Goal: Task Accomplishment & Management: Complete application form

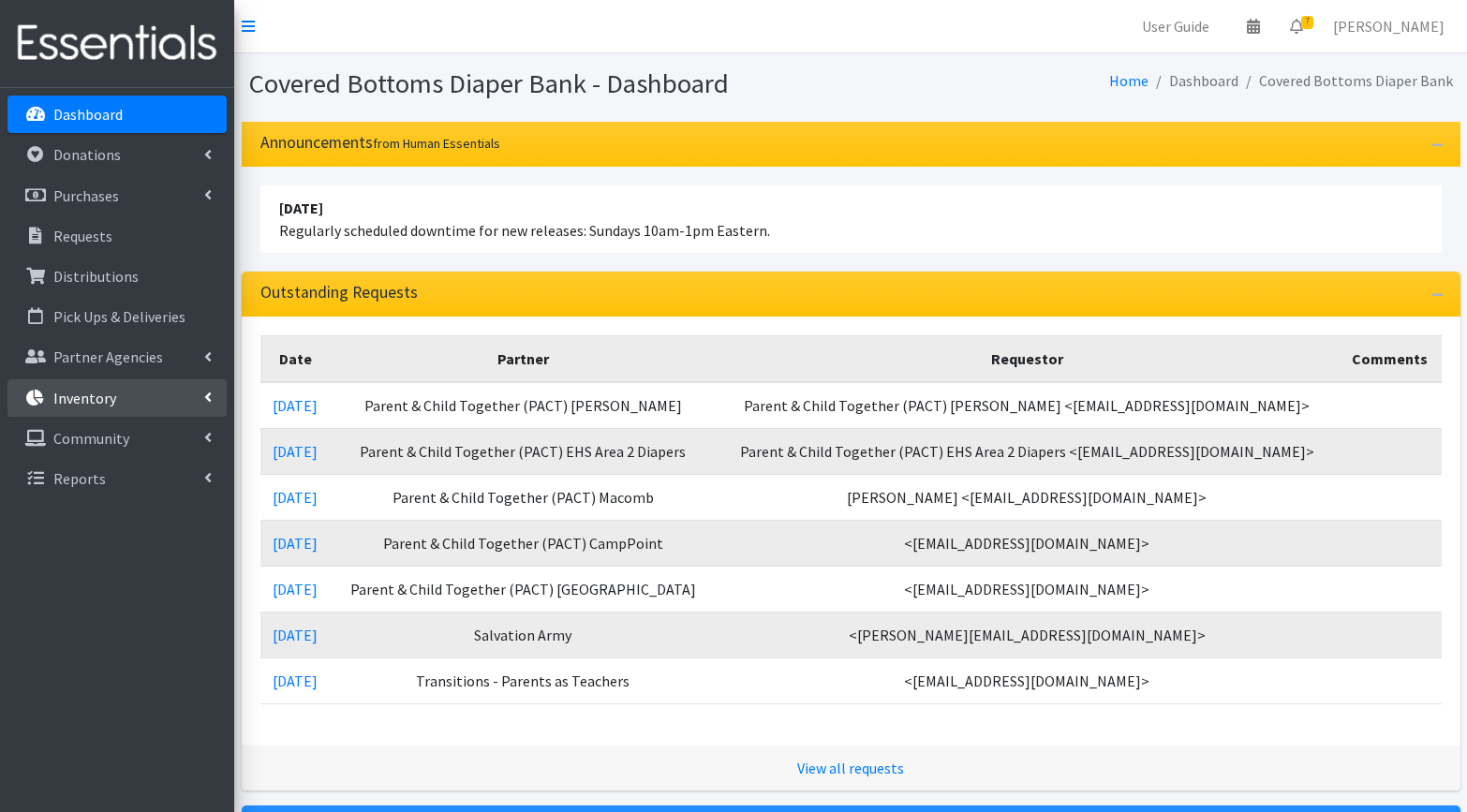
click at [87, 404] on p "Inventory" at bounding box center [84, 398] width 63 height 19
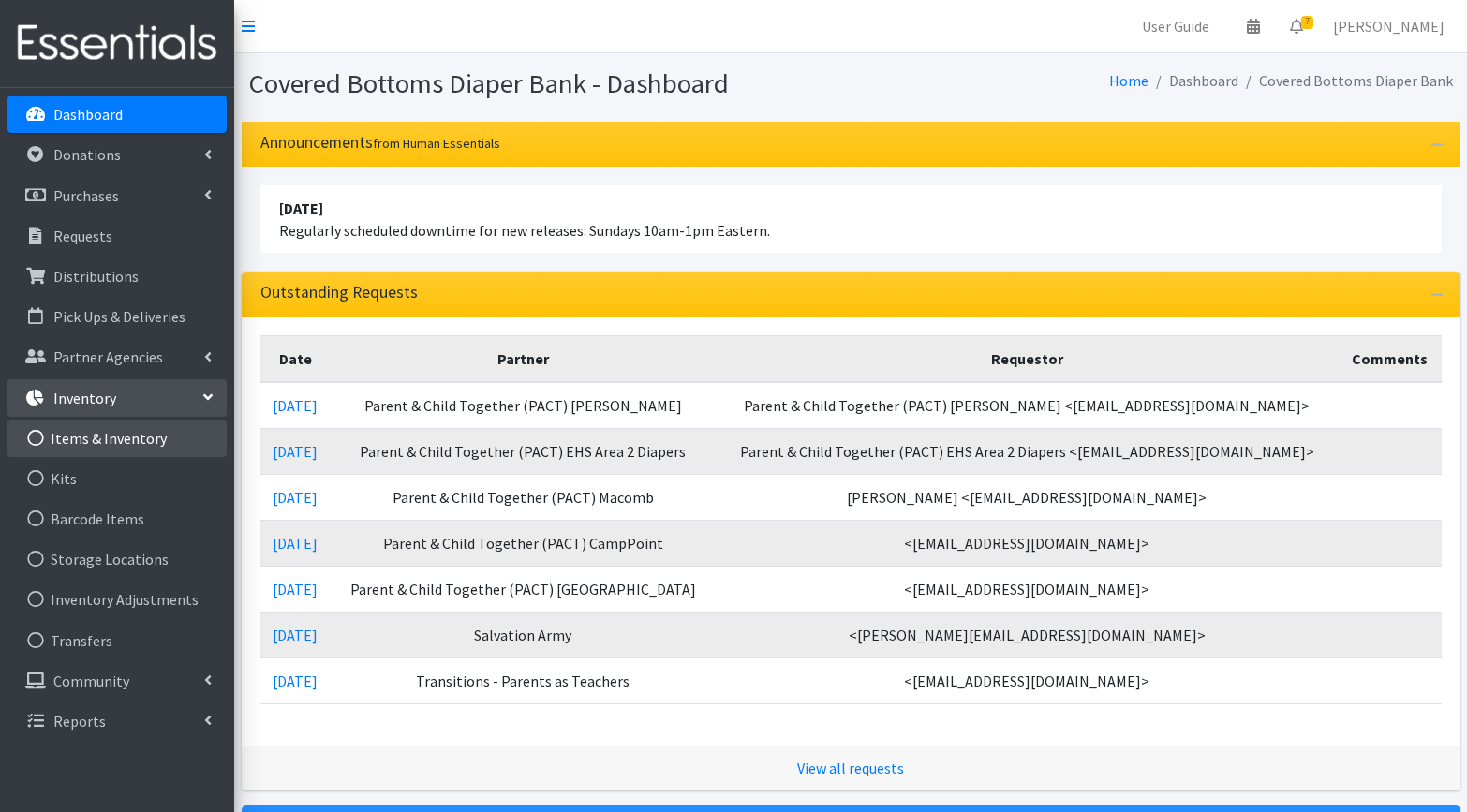
click at [91, 446] on link "Items & Inventory" at bounding box center [116, 437] width 219 height 37
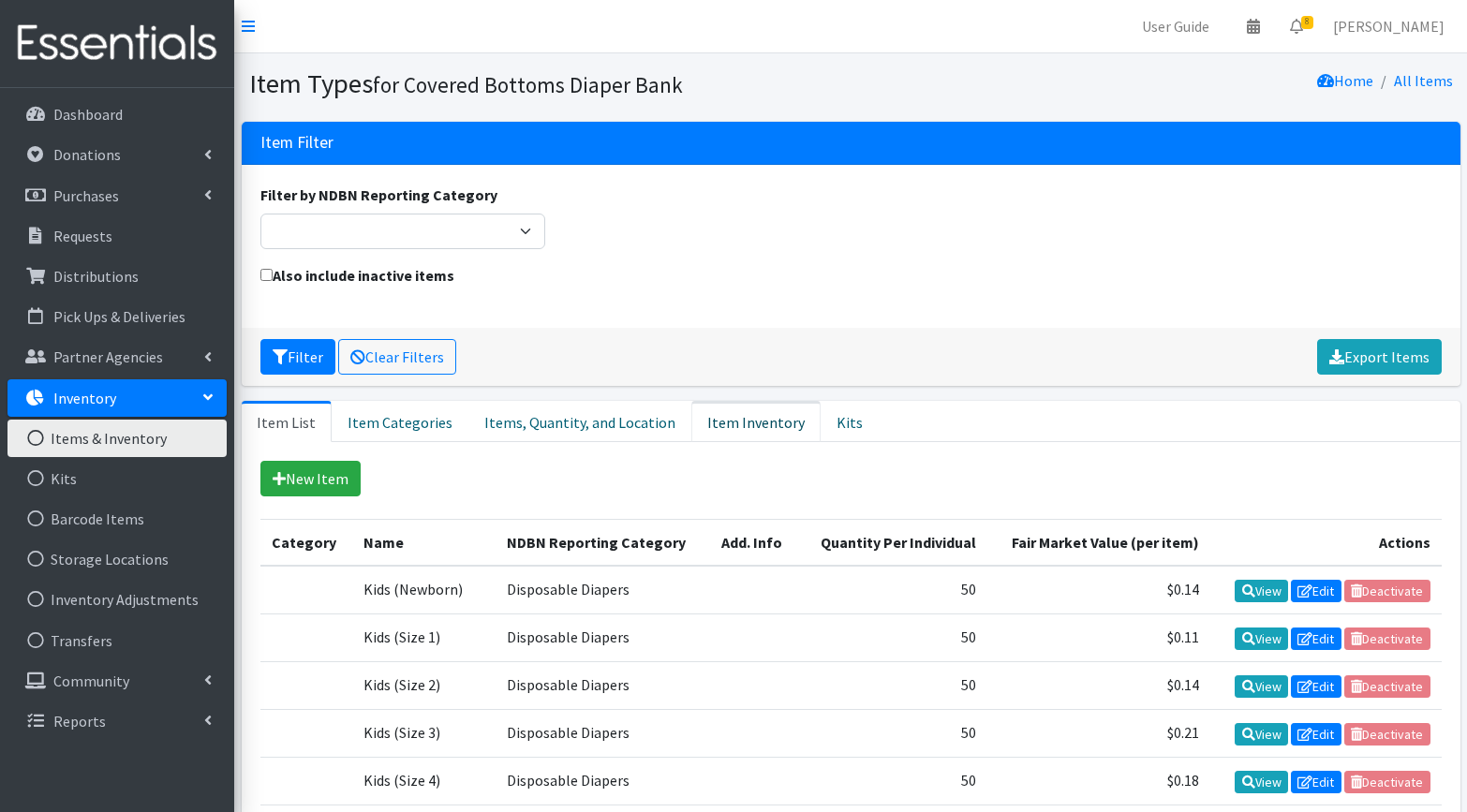
click at [728, 419] on link "Item Inventory" at bounding box center [755, 420] width 129 height 41
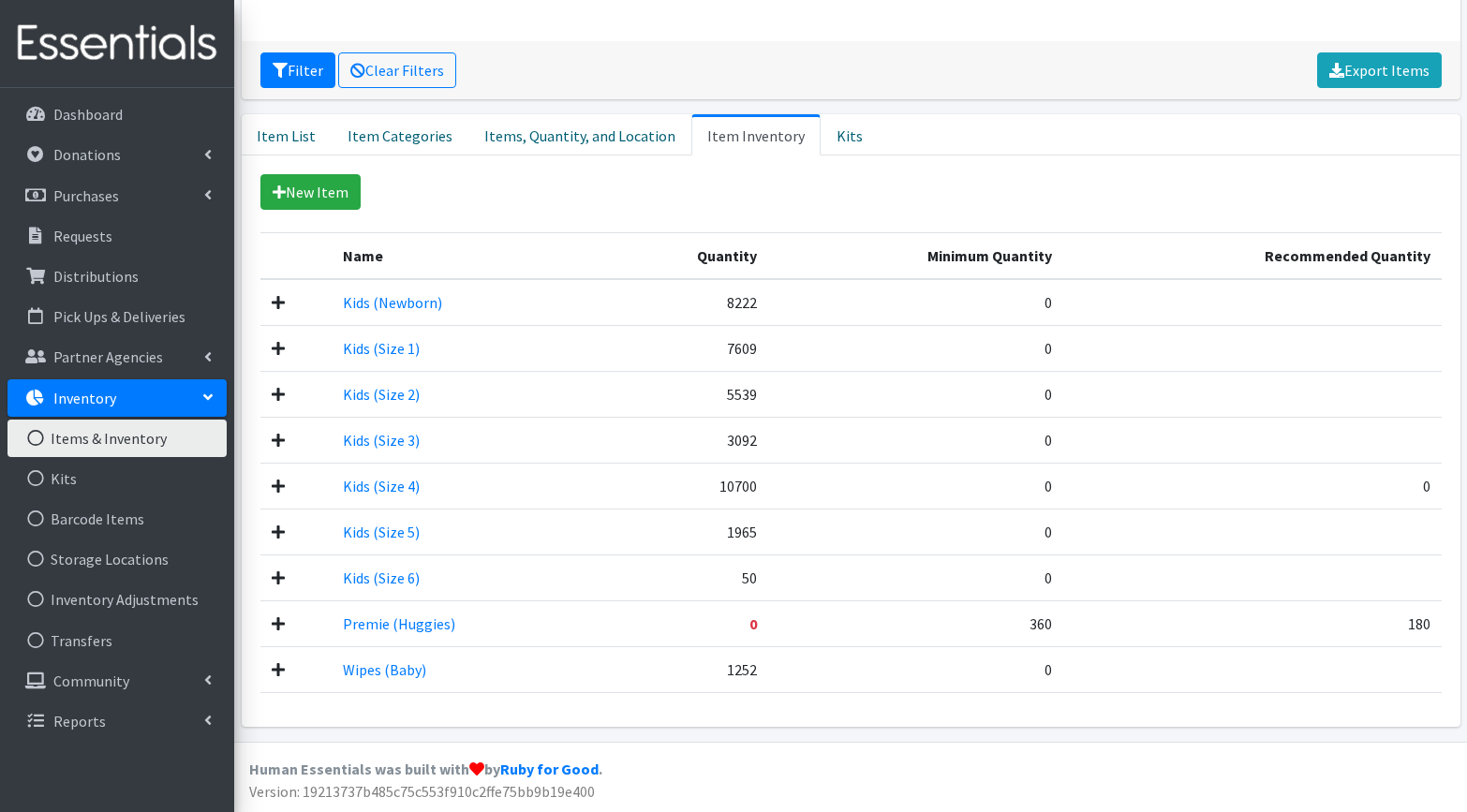
scroll to position [286, 0]
click at [510, 257] on th "Name" at bounding box center [467, 256] width 271 height 47
click at [105, 604] on link "Inventory Adjustments" at bounding box center [116, 598] width 219 height 37
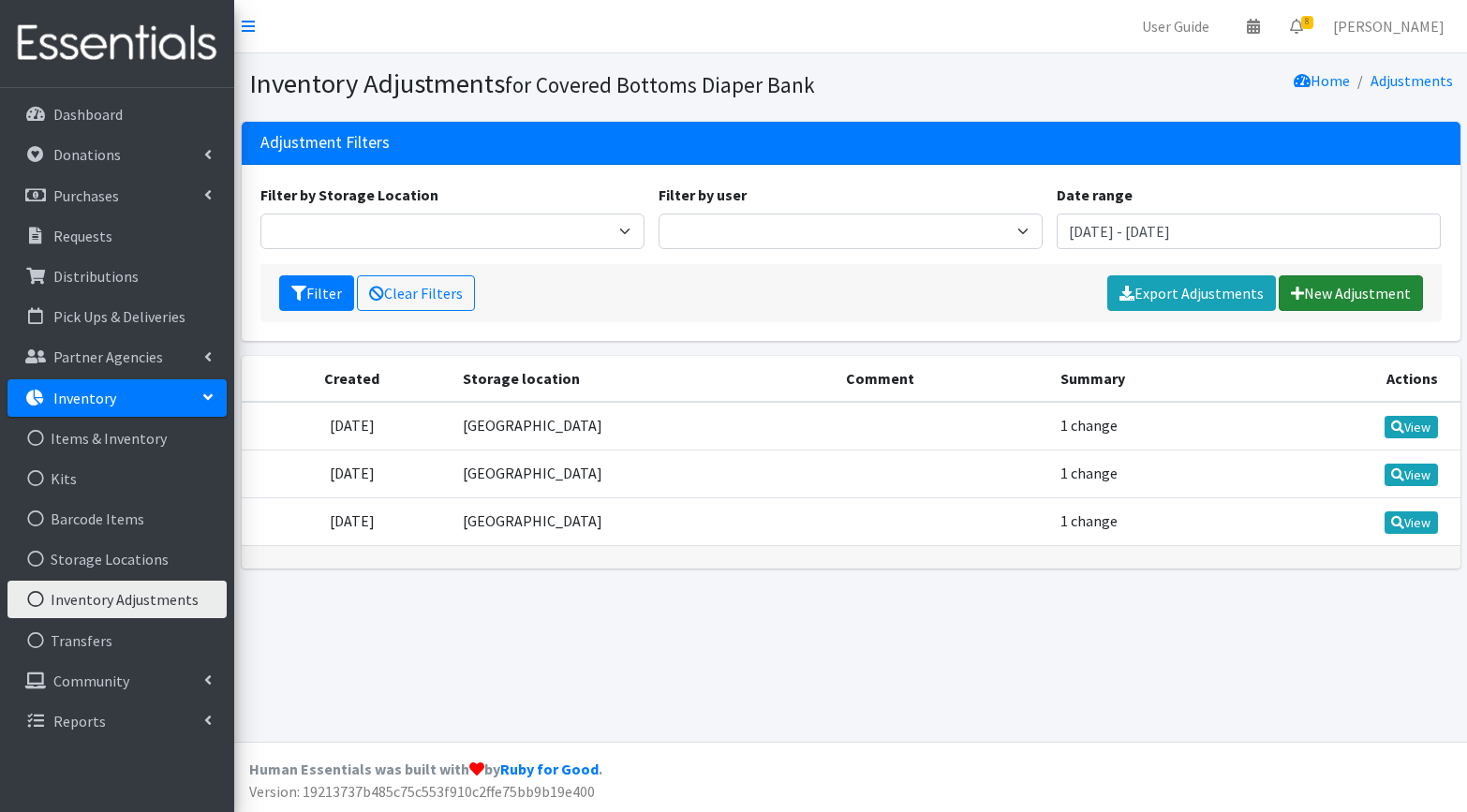
click at [1349, 287] on link "New Adjustment" at bounding box center [1350, 294] width 144 height 36
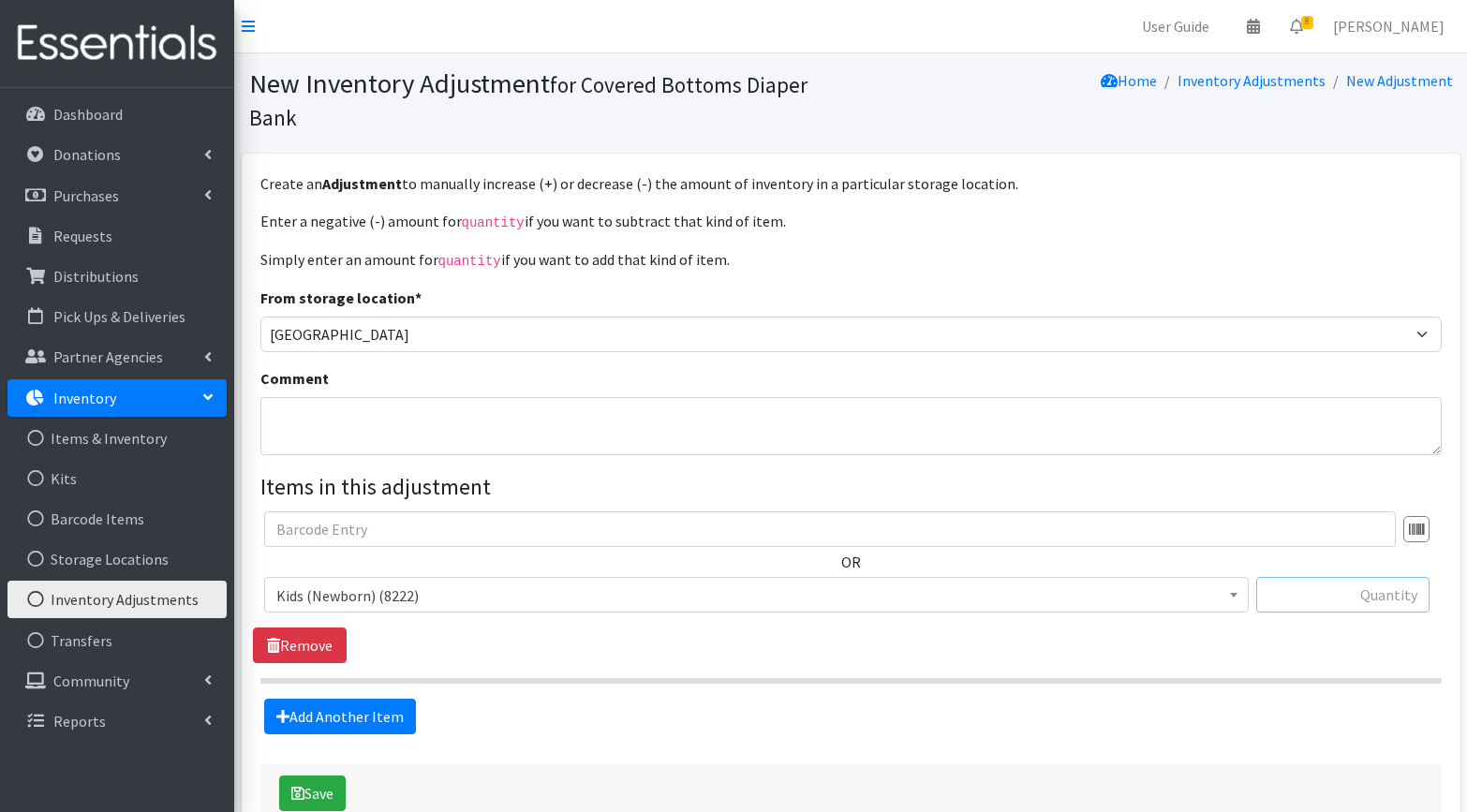
click at [1403, 587] on input "text" at bounding box center [1342, 594] width 173 height 36
type input "233"
click at [321, 780] on button "Save" at bounding box center [312, 793] width 67 height 36
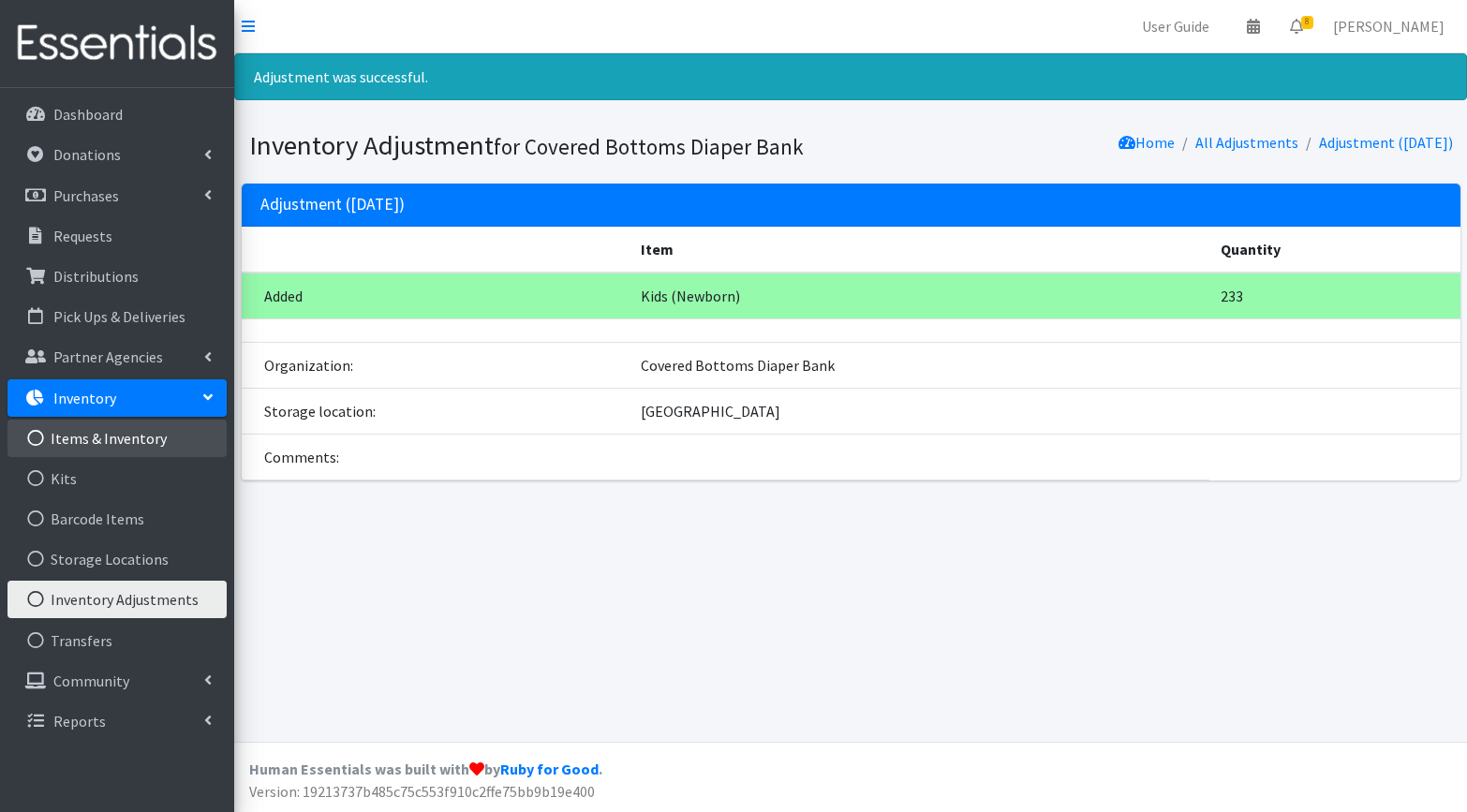
click at [80, 435] on link "Items & Inventory" at bounding box center [116, 437] width 219 height 37
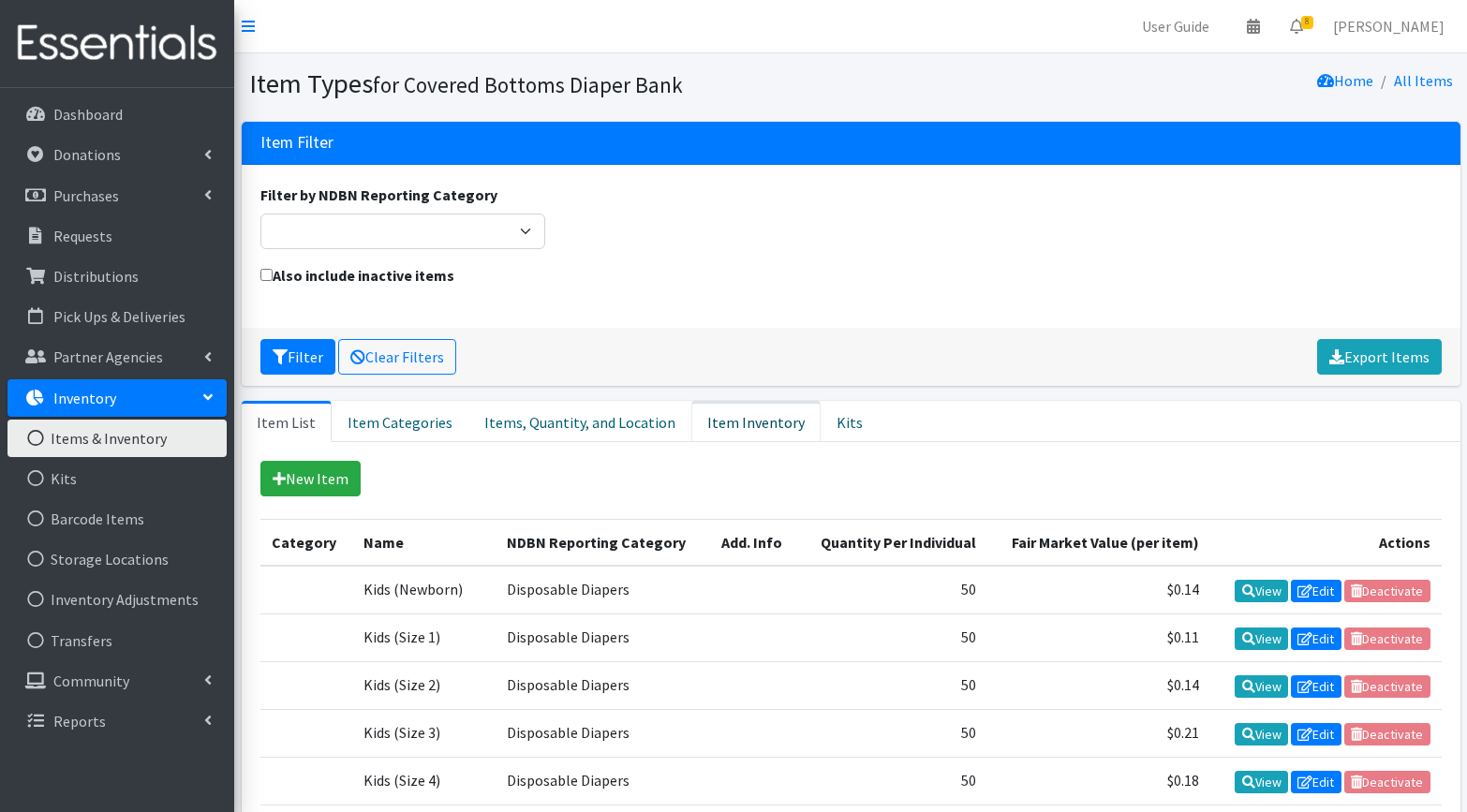
click at [748, 412] on link "Item Inventory" at bounding box center [755, 420] width 129 height 41
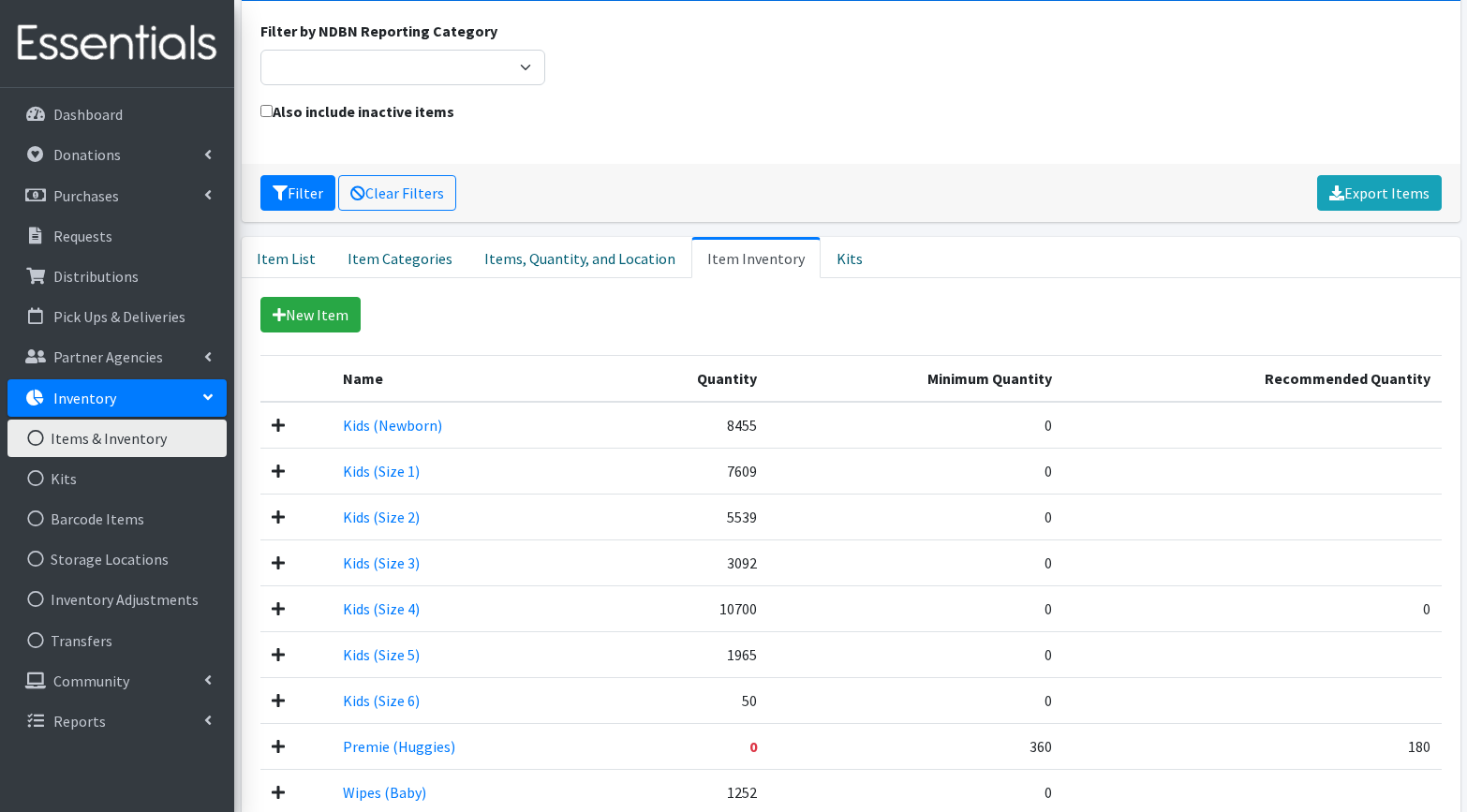
scroll to position [184, 0]
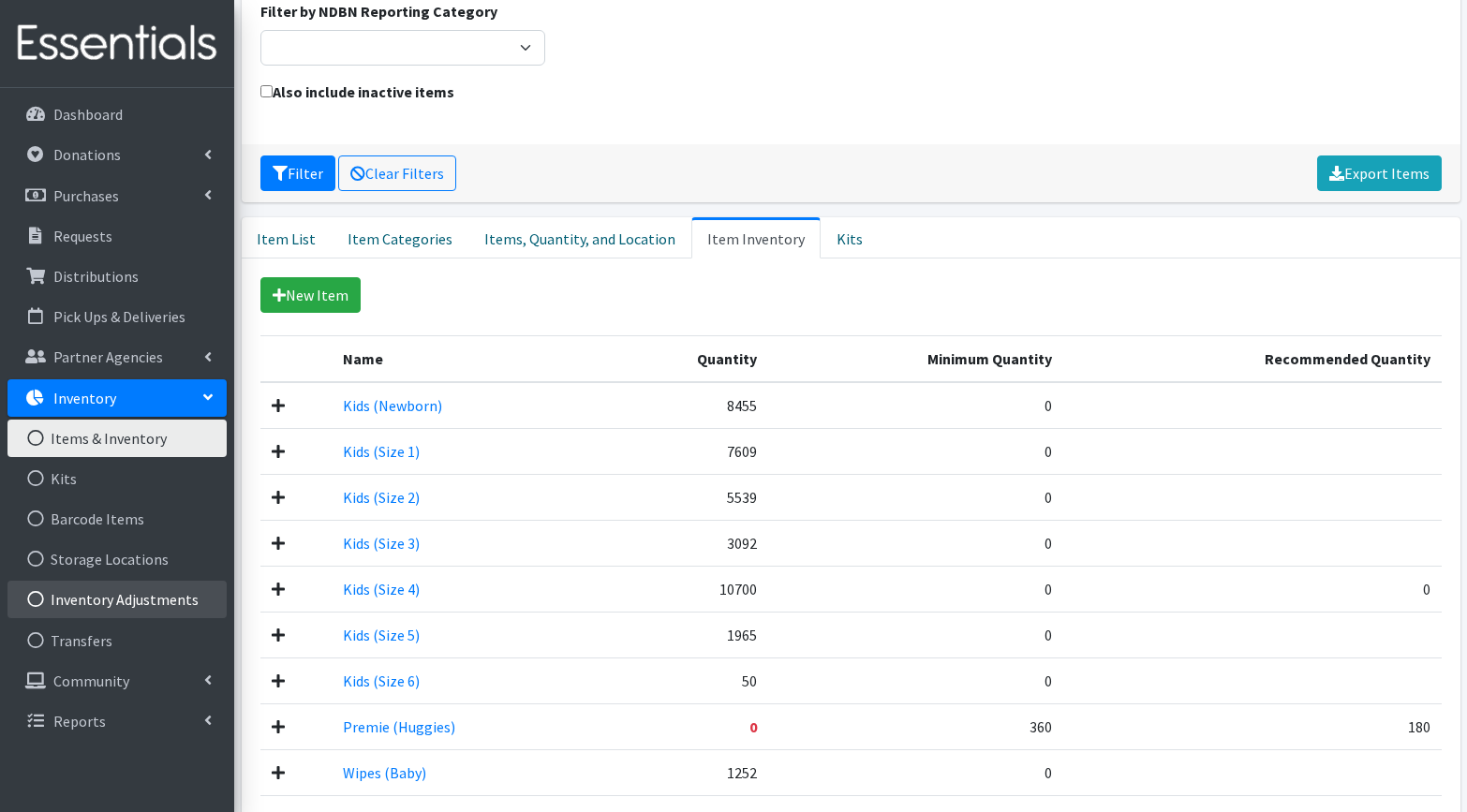
click at [82, 598] on link "Inventory Adjustments" at bounding box center [116, 598] width 219 height 37
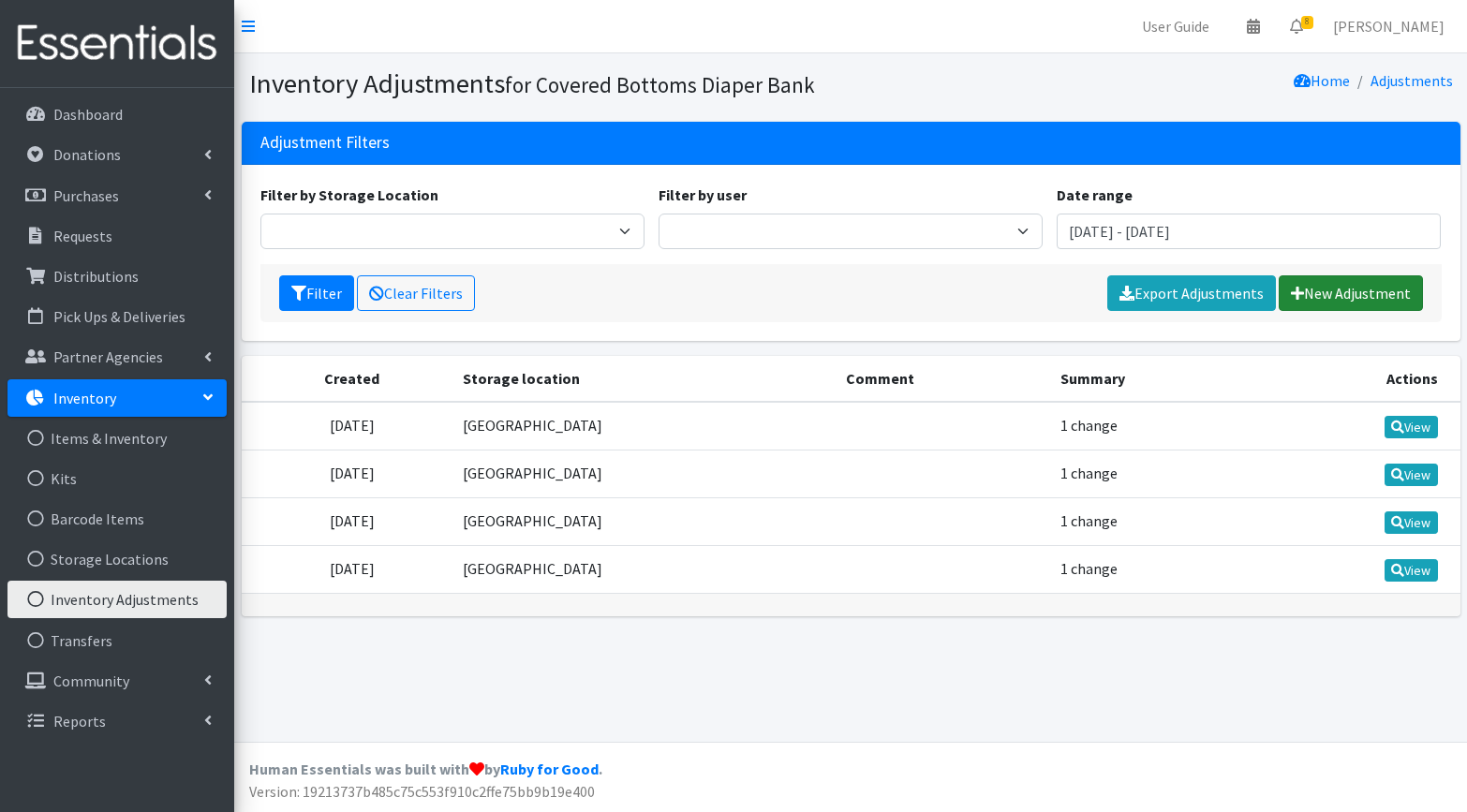
click at [1340, 292] on link "New Adjustment" at bounding box center [1350, 294] width 144 height 36
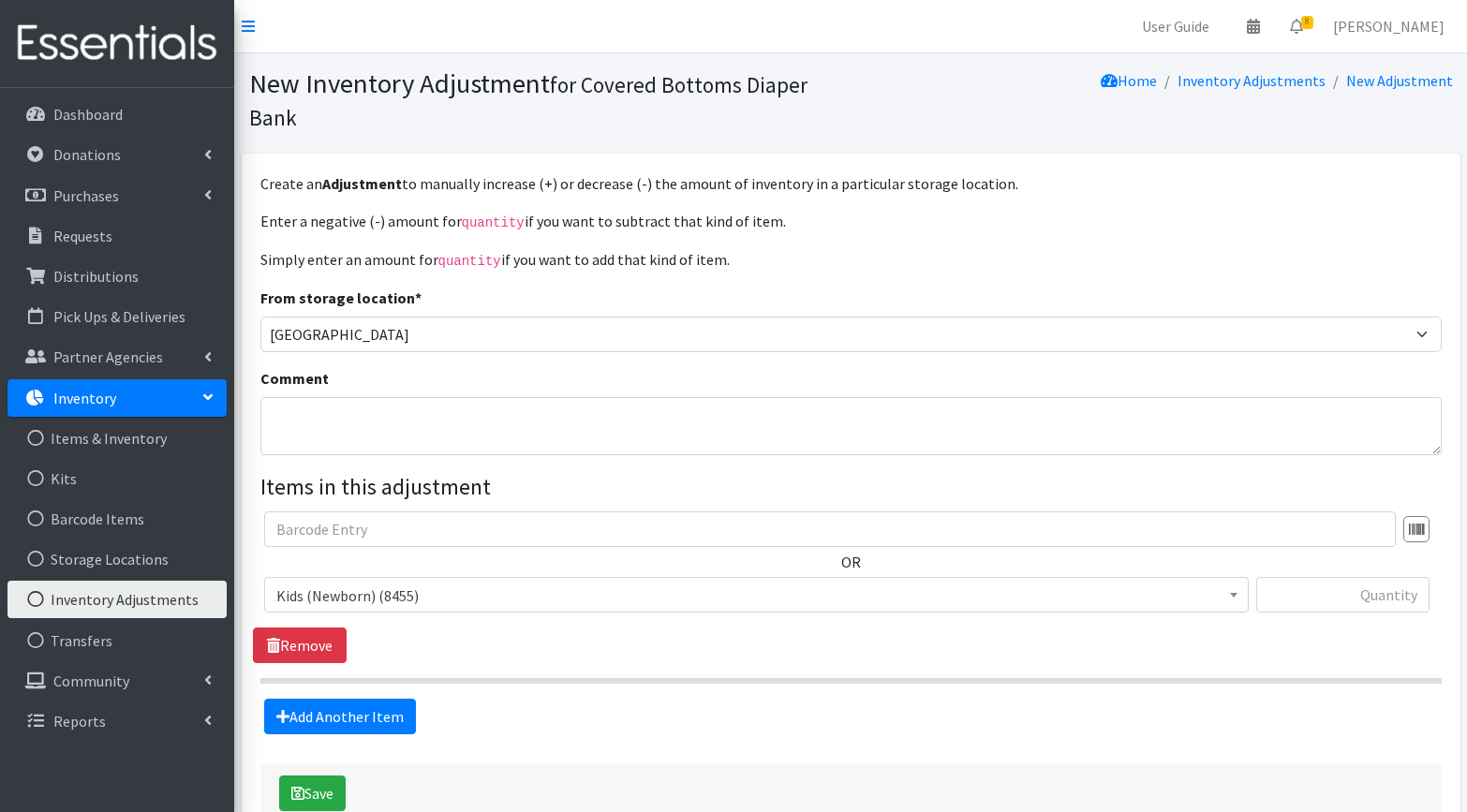
click at [1228, 593] on span at bounding box center [1233, 591] width 19 height 29
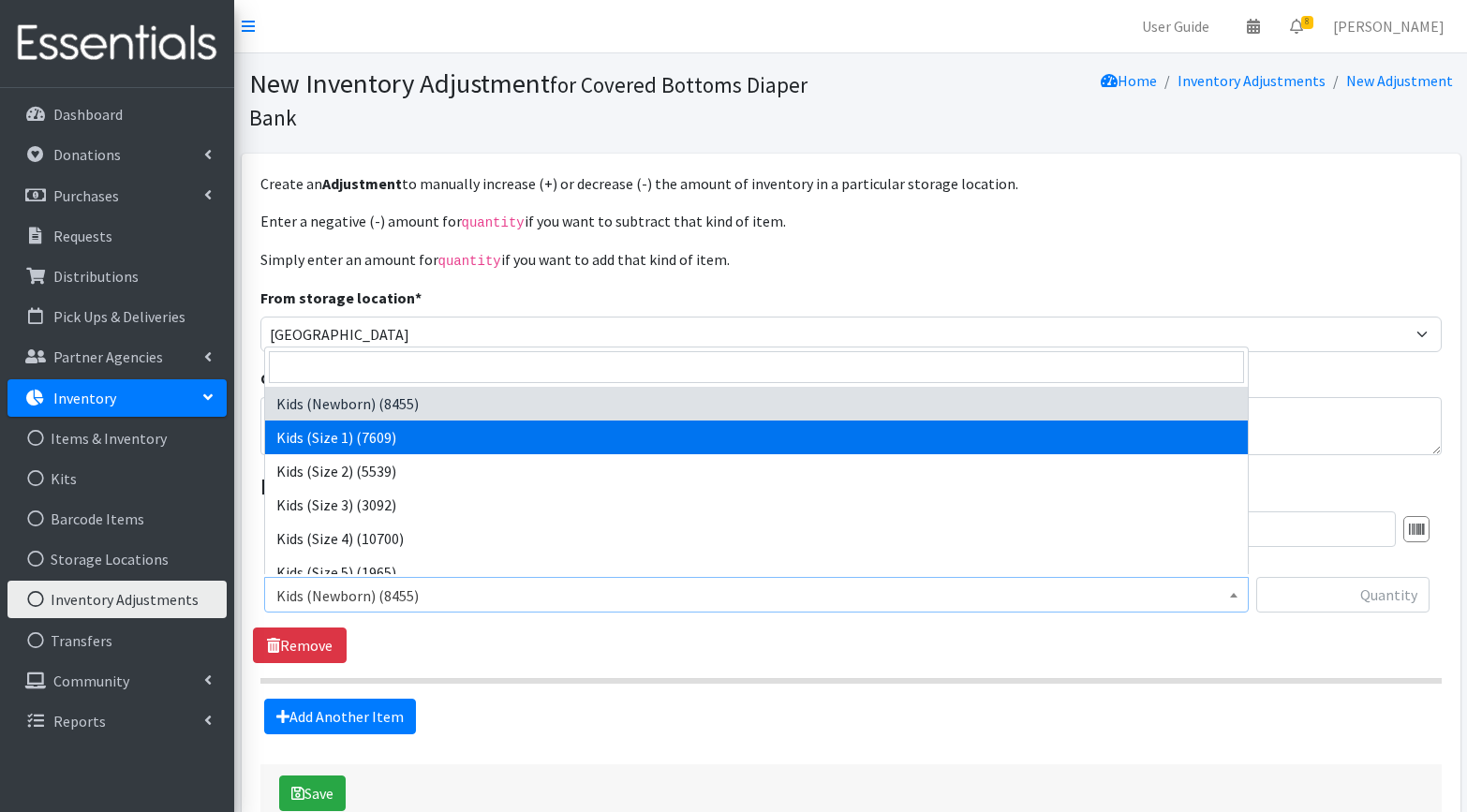
select select "3493"
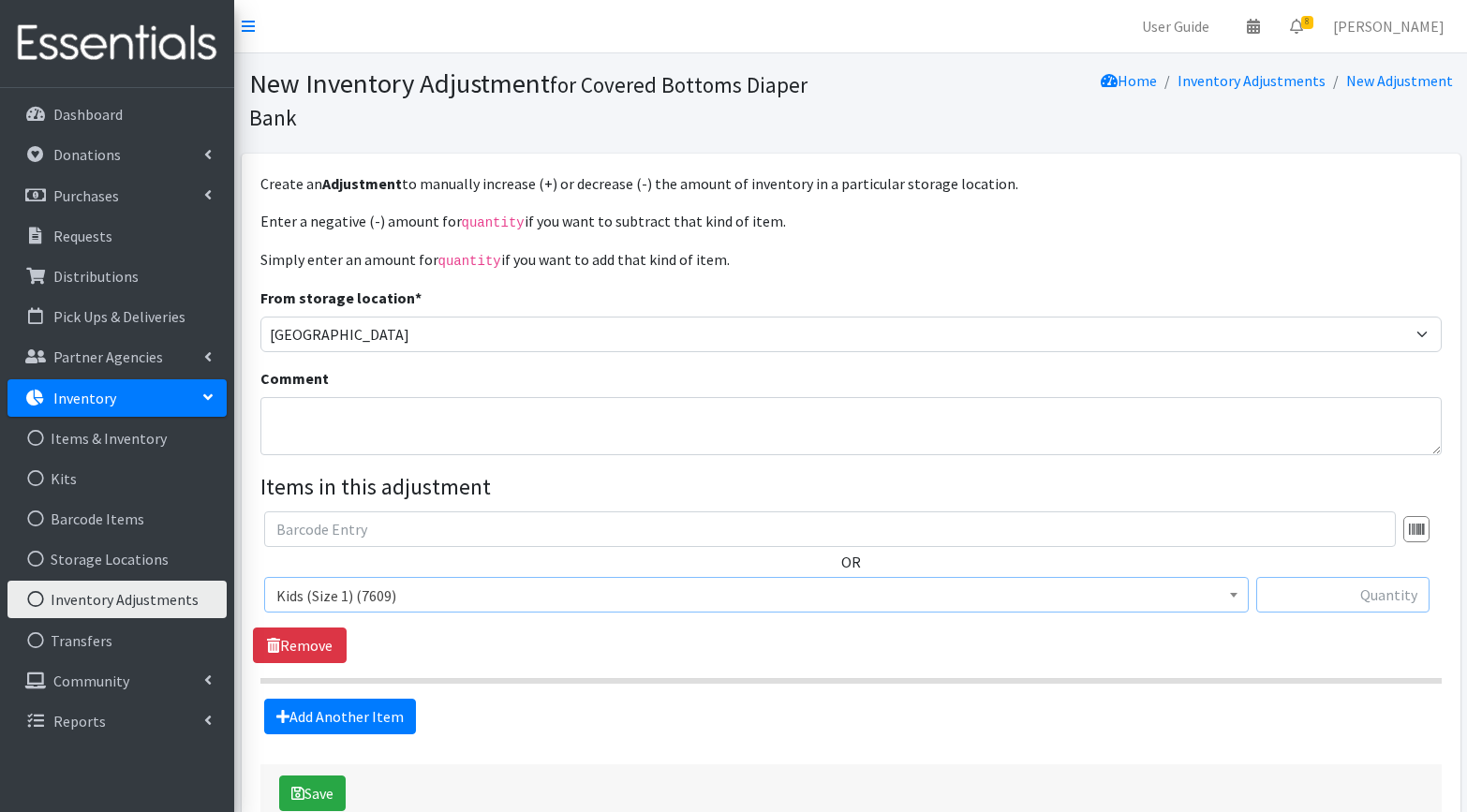
click at [1370, 594] on input "text" at bounding box center [1342, 594] width 173 height 36
type input "130"
click at [519, 730] on div "Add Another Item" at bounding box center [850, 716] width 1195 height 36
click at [316, 785] on button "Save" at bounding box center [312, 793] width 67 height 36
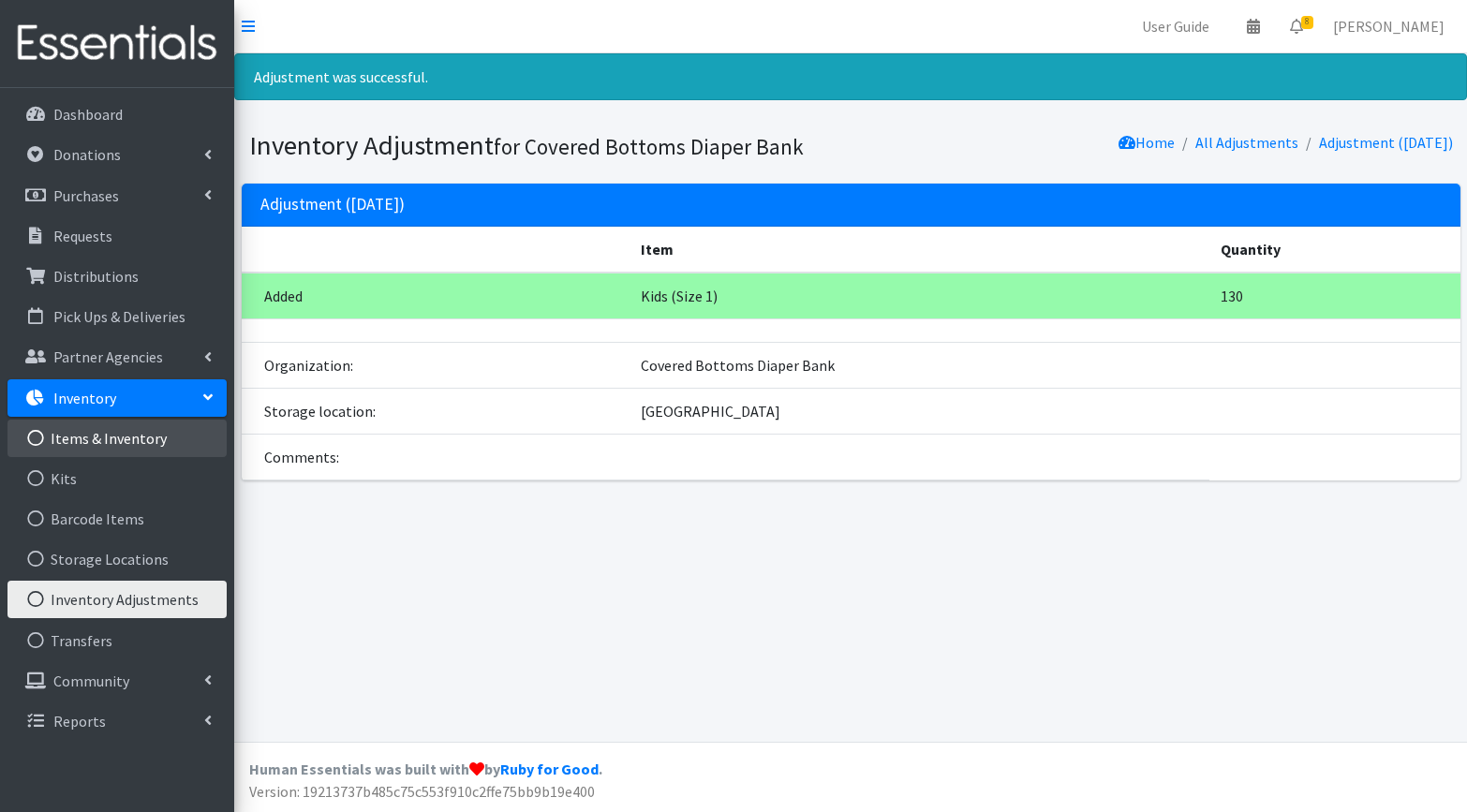
click at [91, 445] on link "Items & Inventory" at bounding box center [116, 437] width 219 height 37
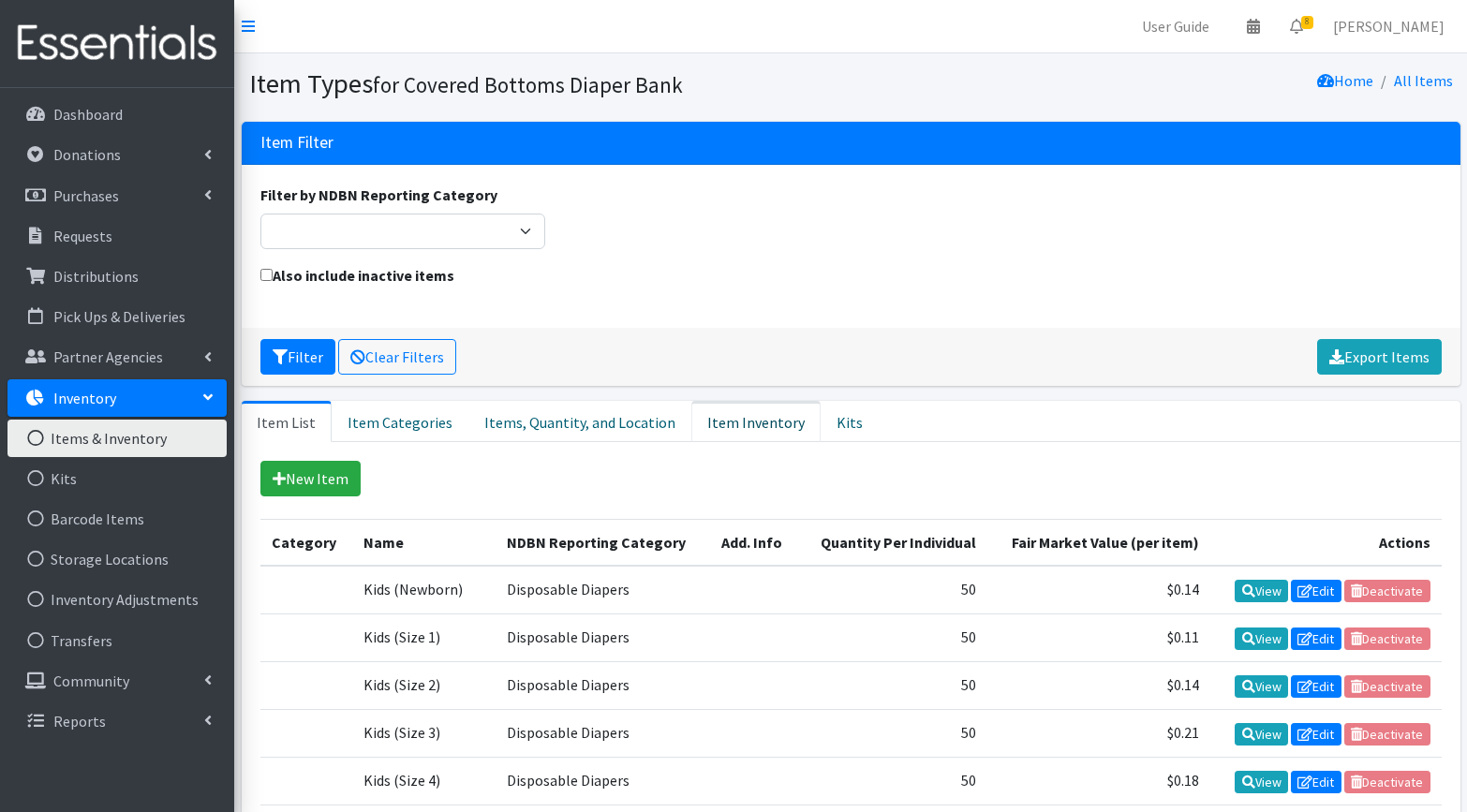
click at [718, 421] on link "Item Inventory" at bounding box center [755, 420] width 129 height 41
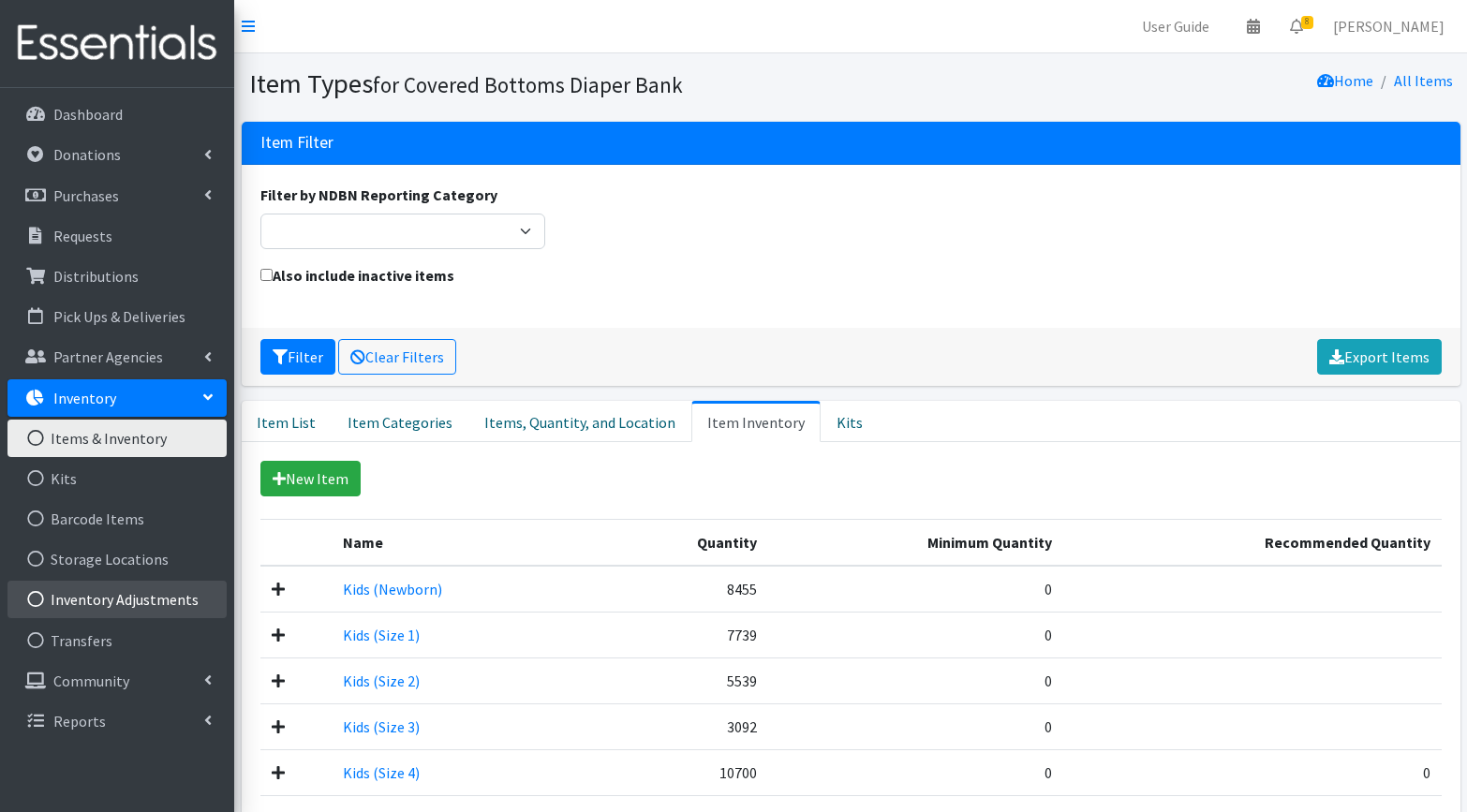
click at [82, 602] on link "Inventory Adjustments" at bounding box center [116, 598] width 219 height 37
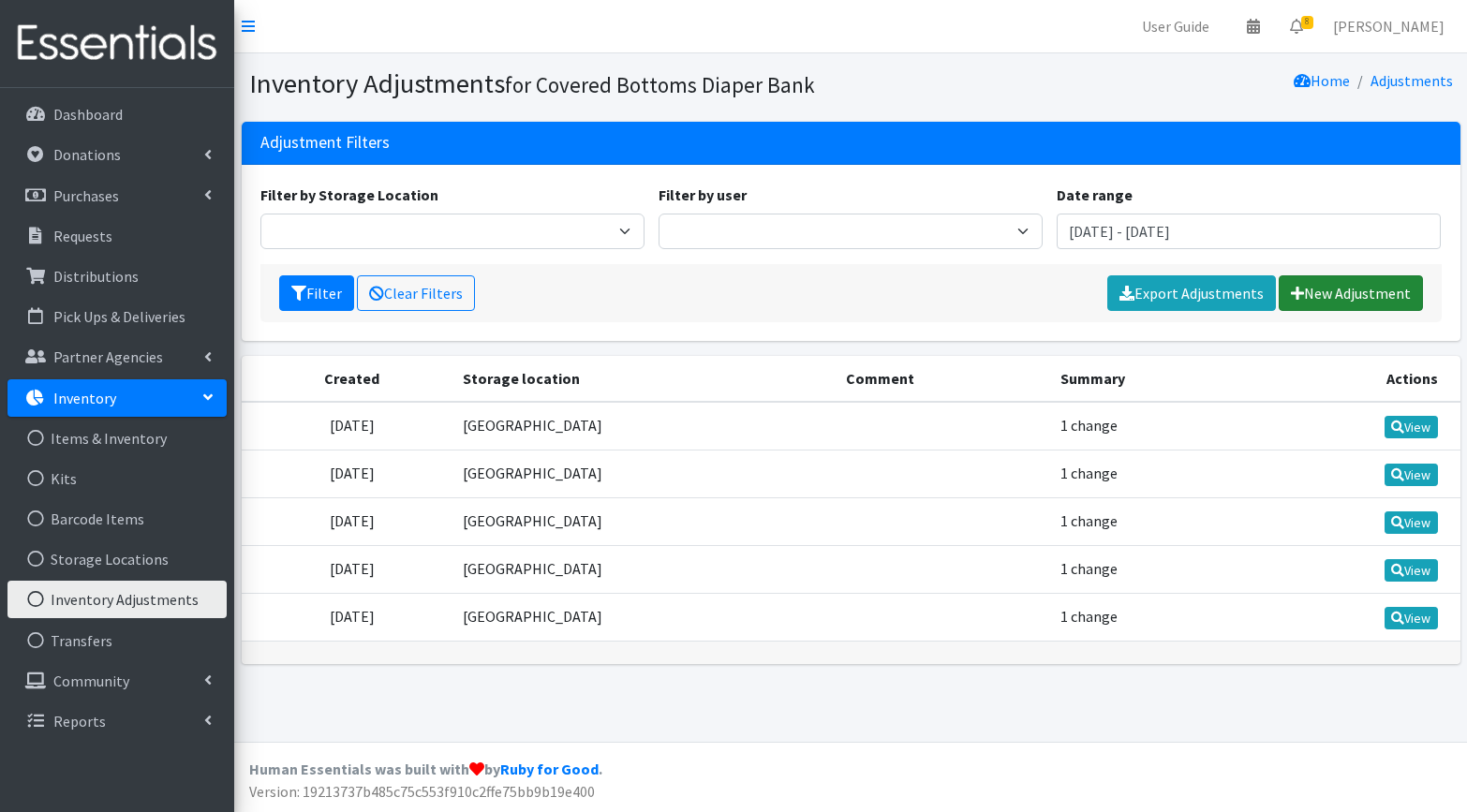
click at [1332, 293] on link "New Adjustment" at bounding box center [1350, 294] width 144 height 36
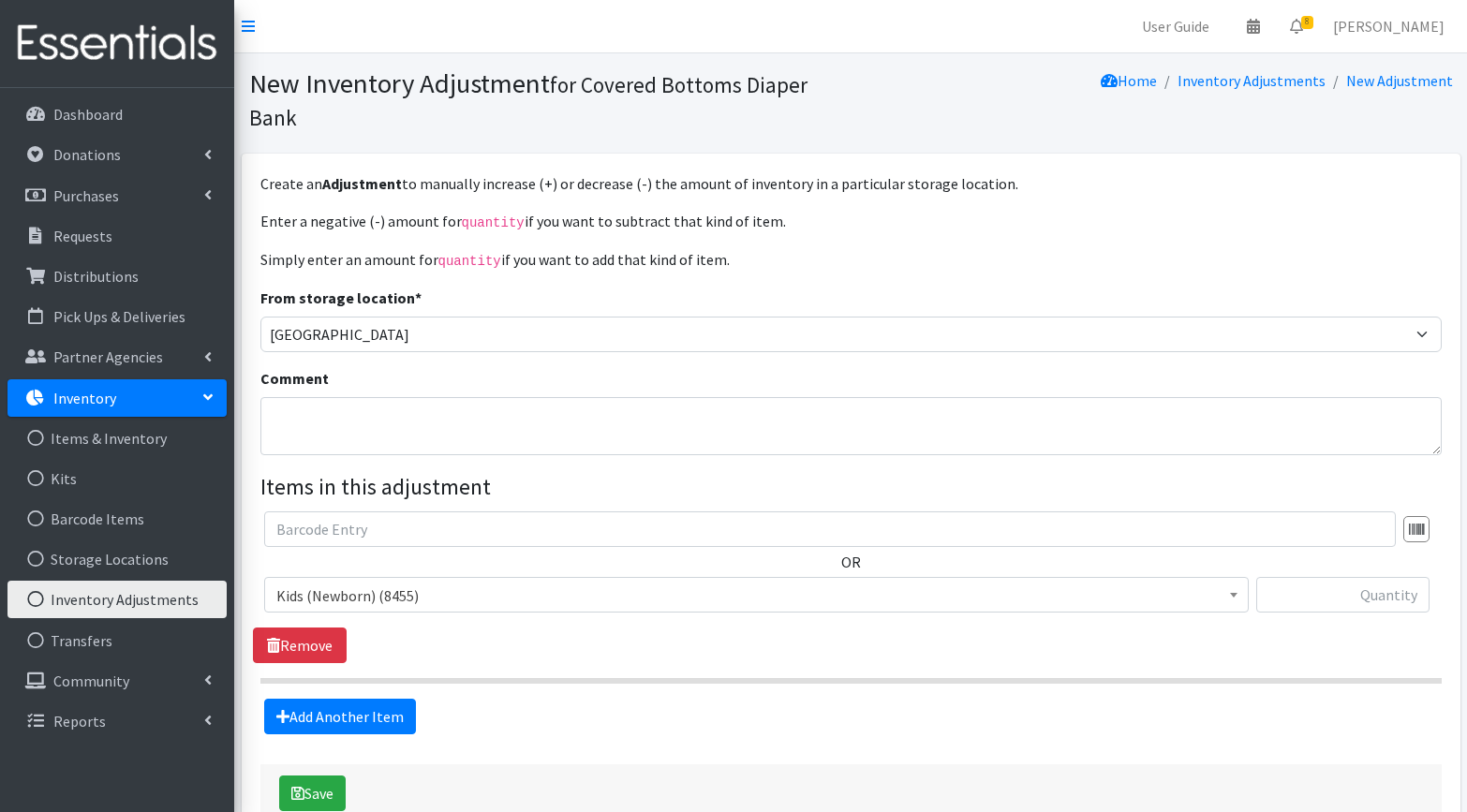
click at [509, 599] on span "Kids (Newborn) (8455)" at bounding box center [756, 595] width 960 height 26
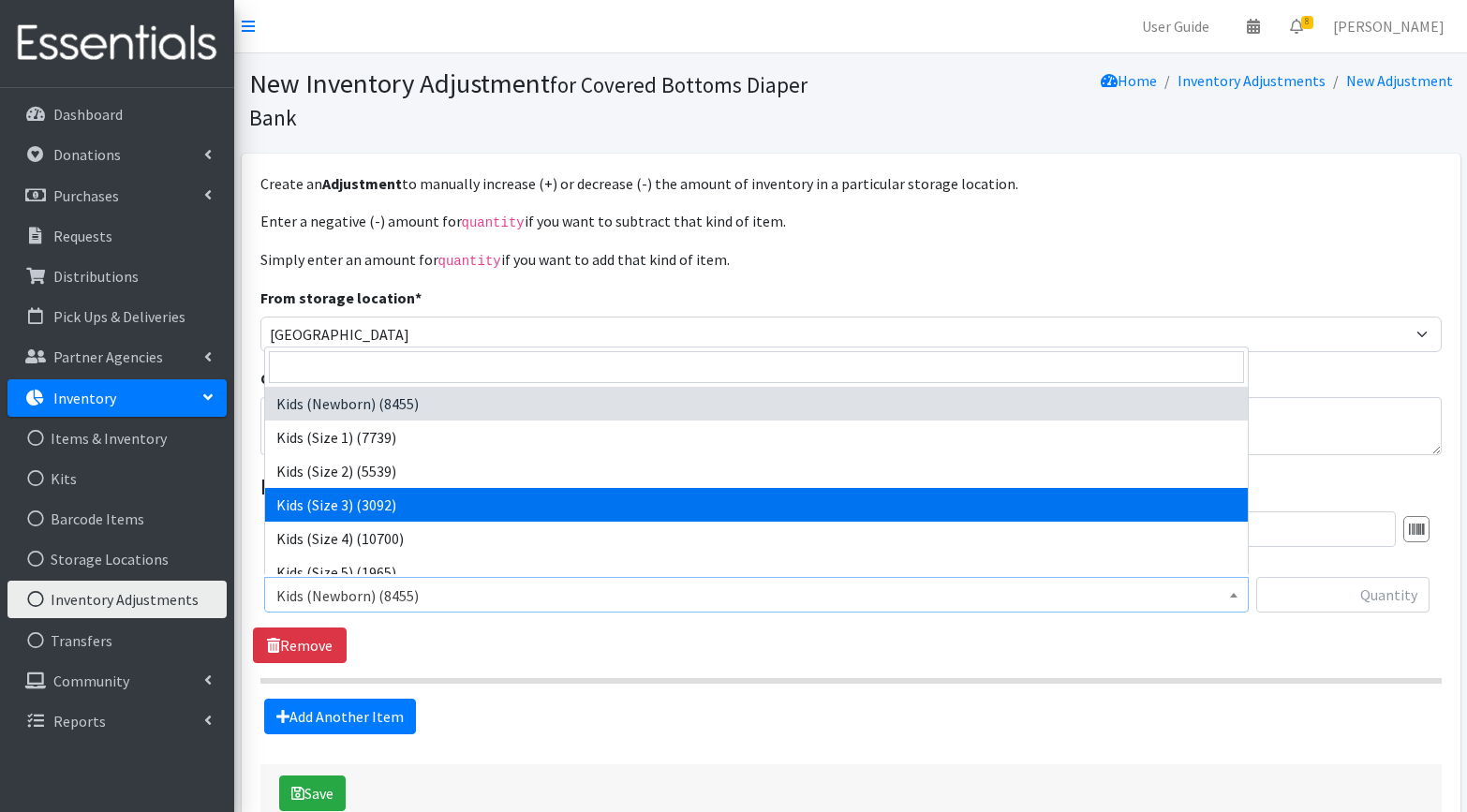
select select "3483"
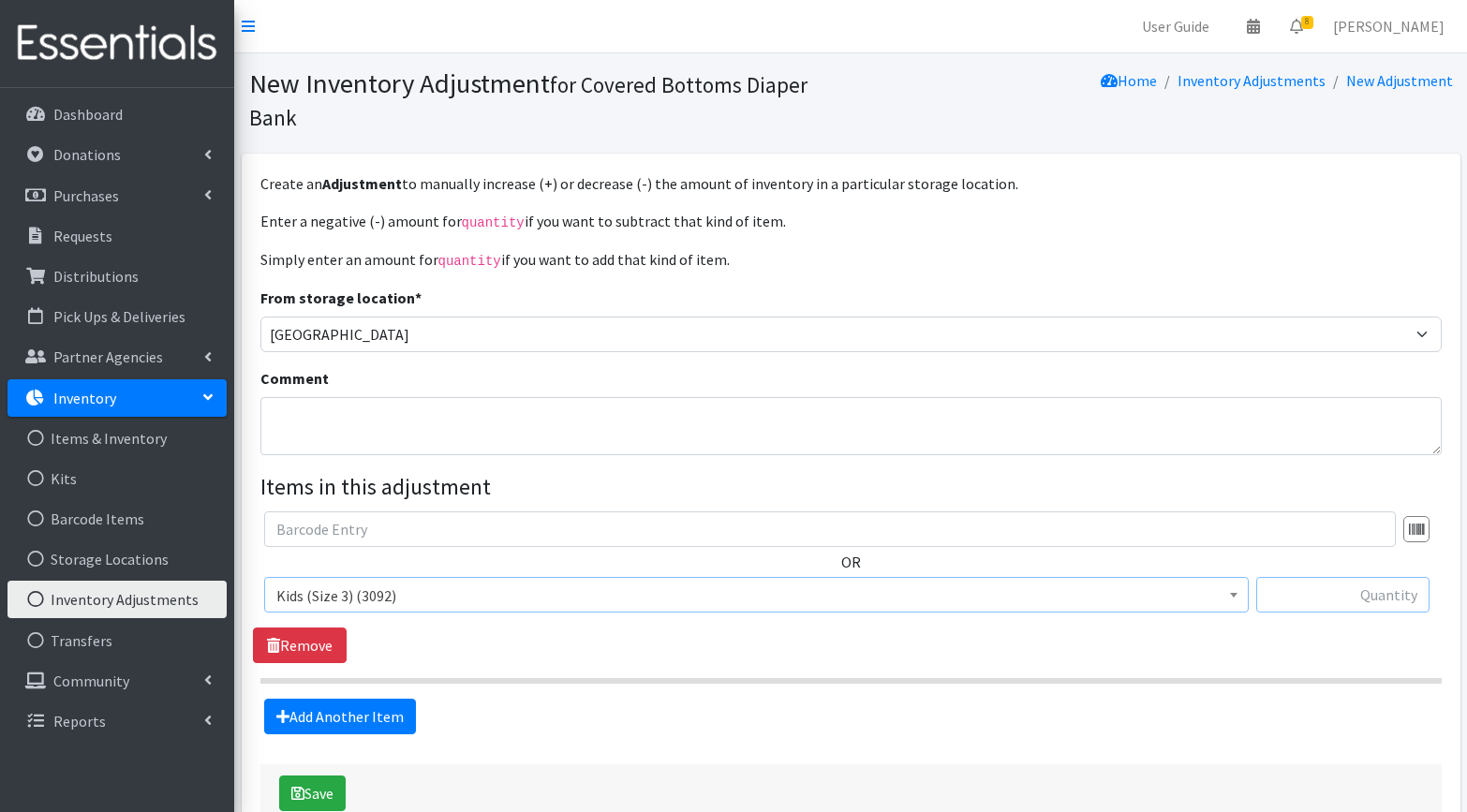
click at [1376, 593] on input "text" at bounding box center [1342, 594] width 173 height 36
type input "1756"
click at [715, 645] on div "OR Kids (Newborn) (8455) Kids (Size 1) (7739) Kids (Size 2) (5539) Kids (Size 3…" at bounding box center [850, 587] width 1195 height 152
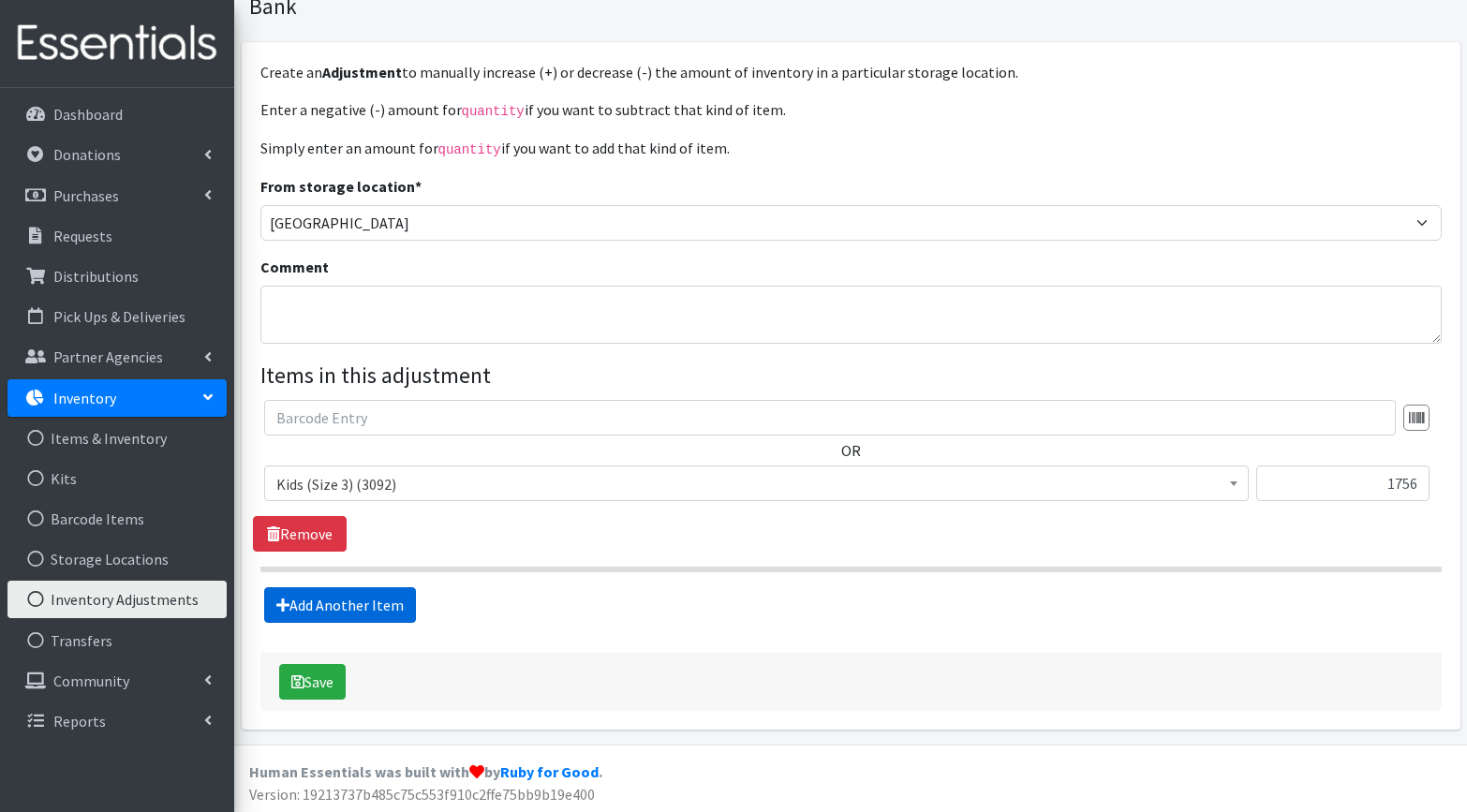
click at [372, 605] on link "Add Another Item" at bounding box center [340, 605] width 152 height 36
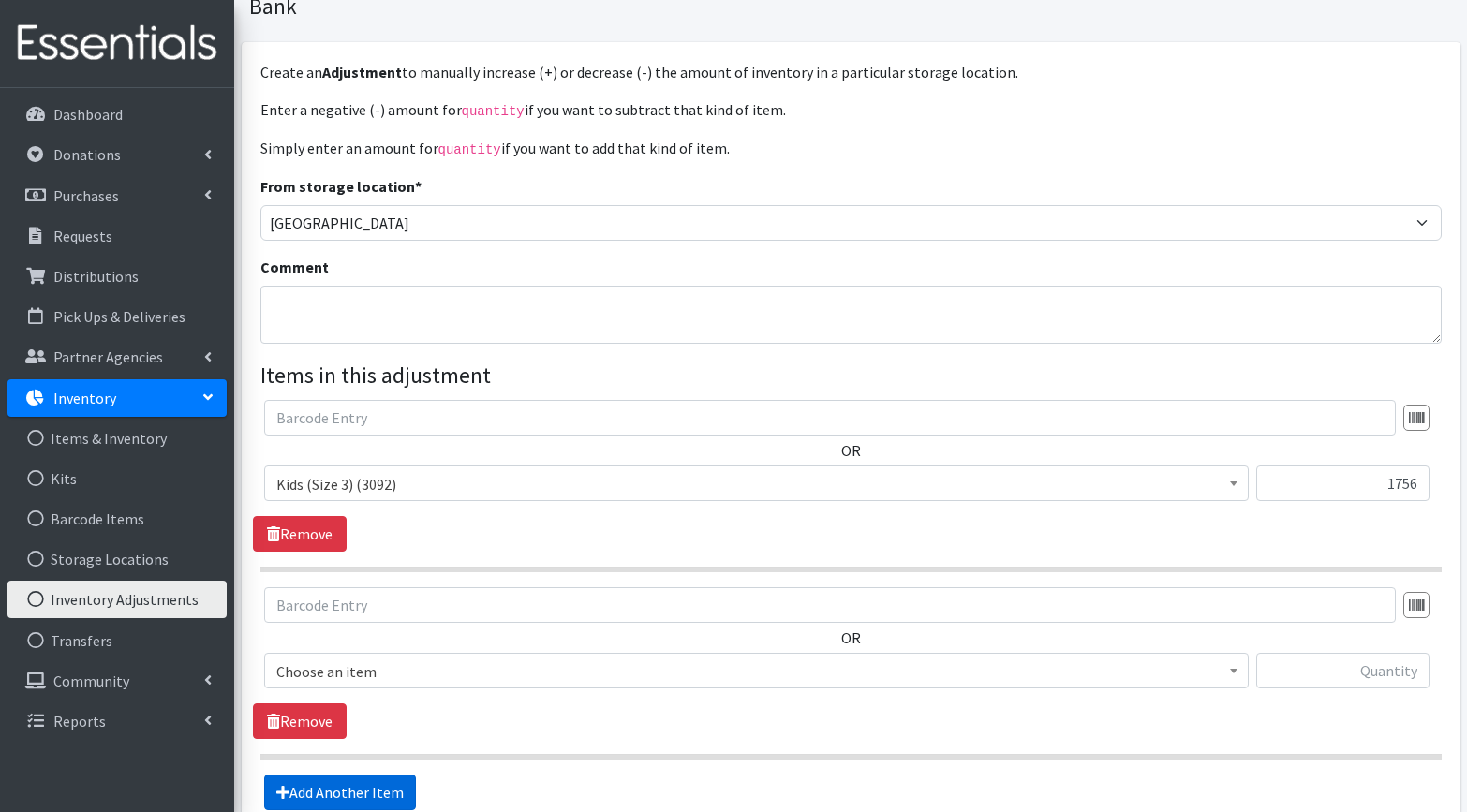
scroll to position [299, 0]
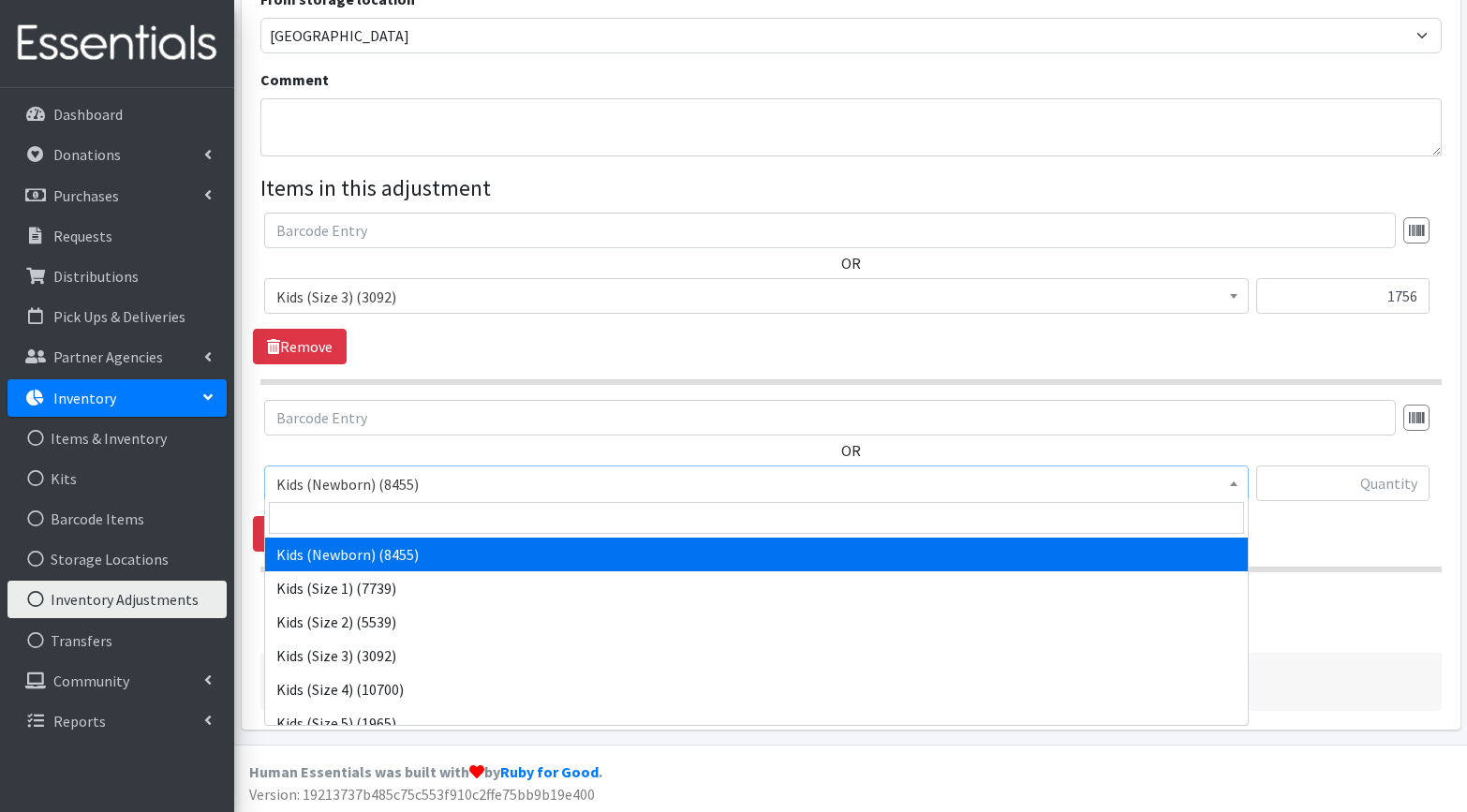
click at [529, 478] on span "Kids (Newborn) (8455)" at bounding box center [756, 483] width 960 height 26
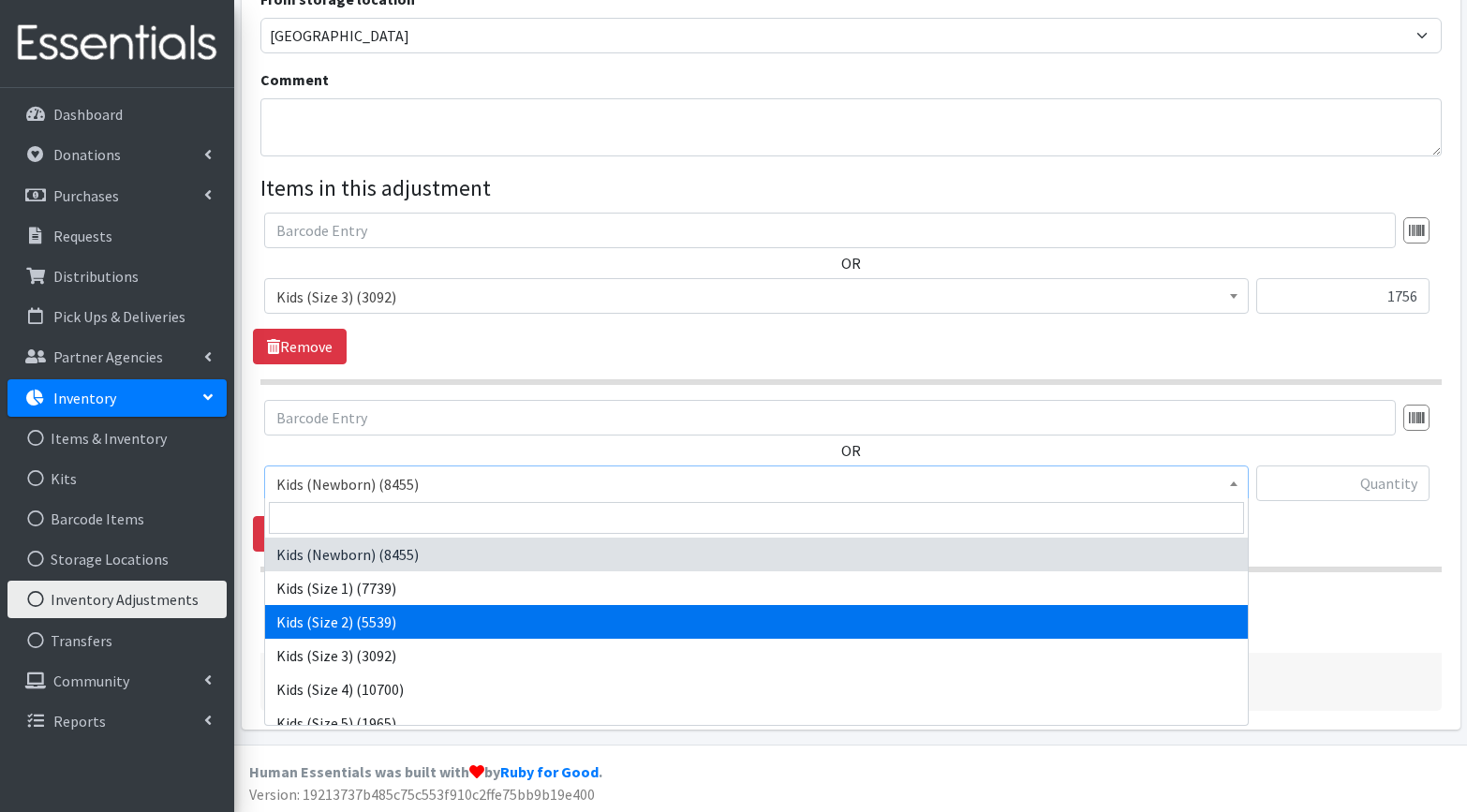
select select "3487"
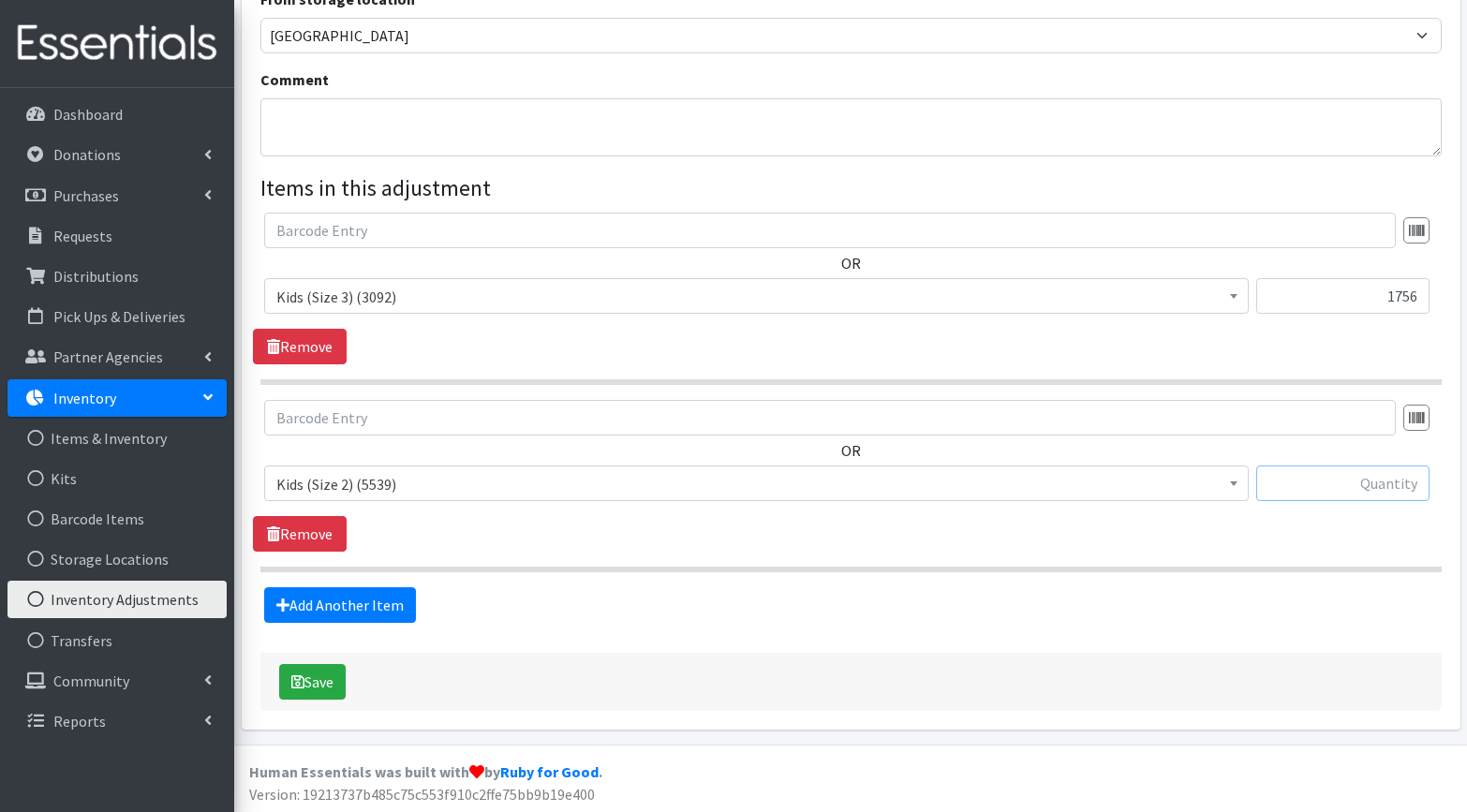
click at [1384, 482] on input "text" at bounding box center [1342, 483] width 173 height 36
type input "404"
click at [351, 605] on link "Add Another Item" at bounding box center [340, 605] width 152 height 36
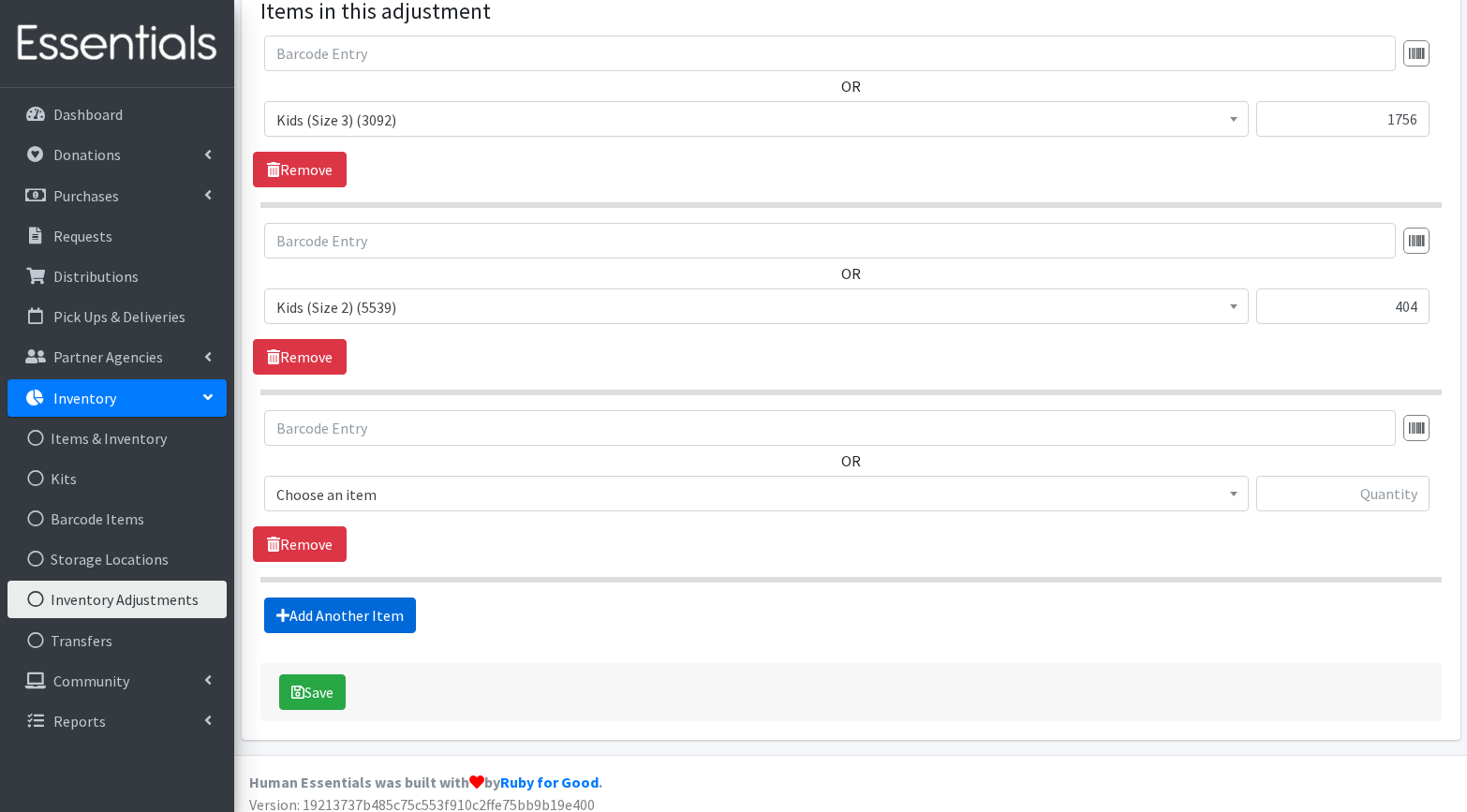
scroll to position [485, 0]
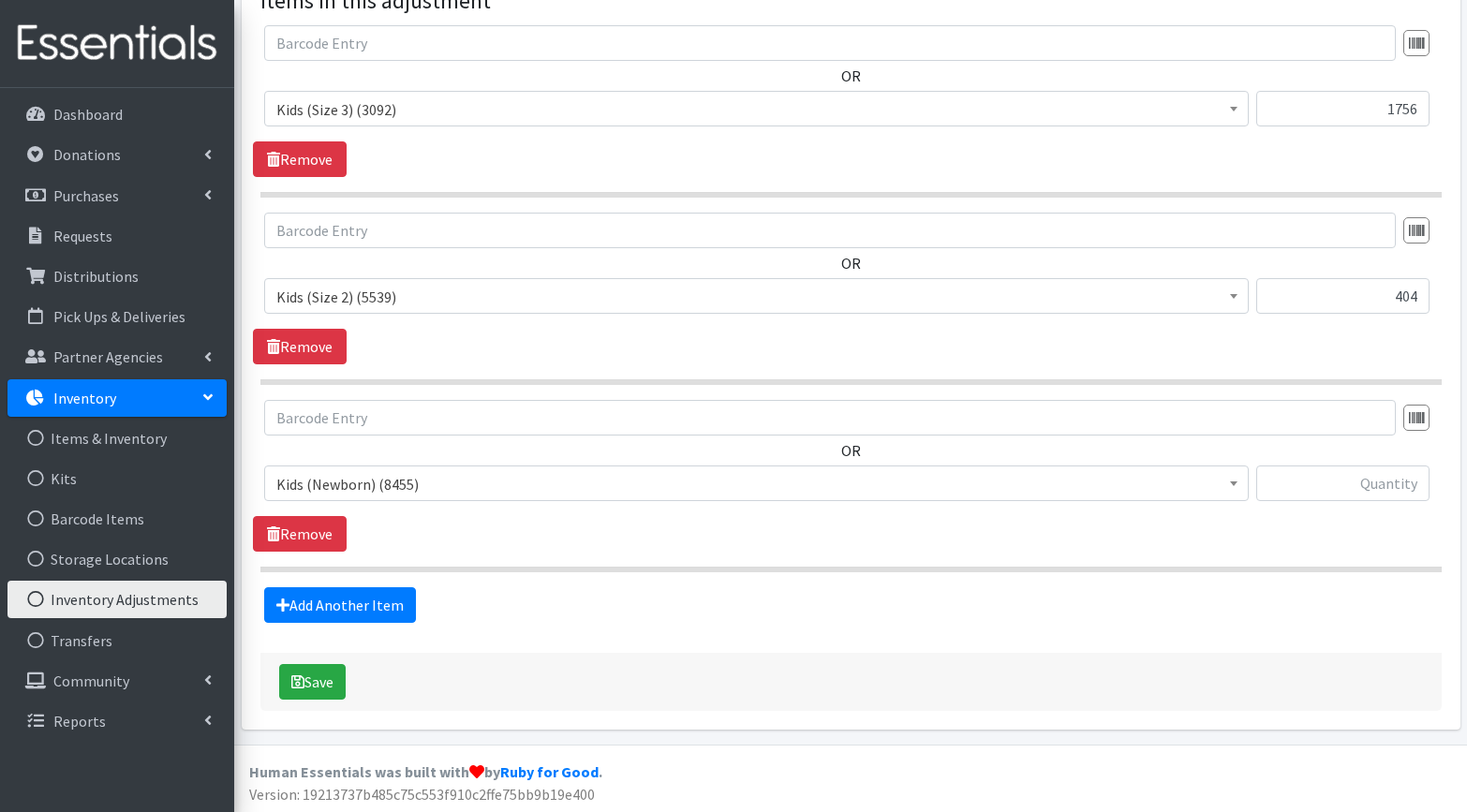
click at [734, 488] on span "Kids (Newborn) (8455)" at bounding box center [756, 483] width 960 height 26
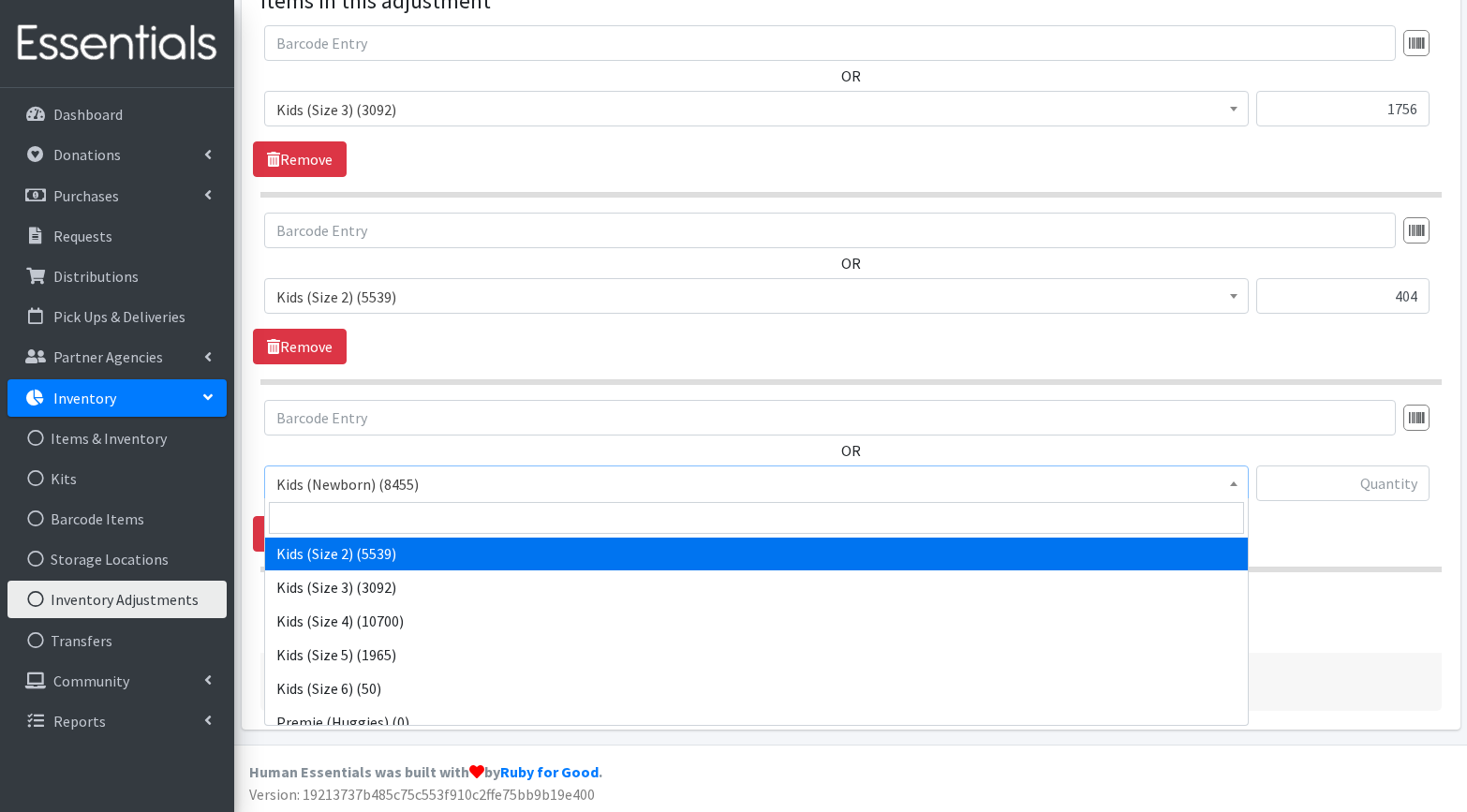
scroll to position [95, 0]
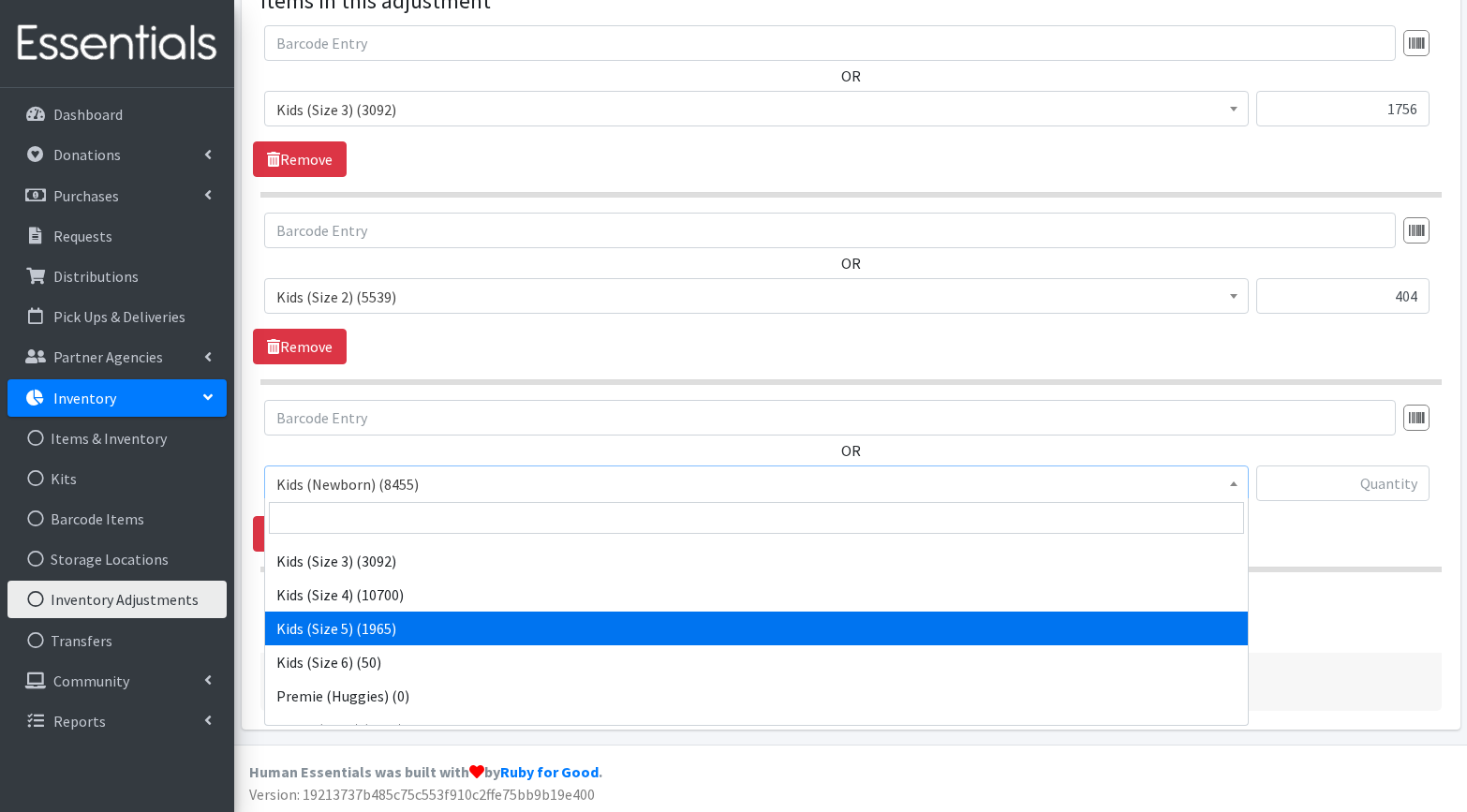
select select "3476"
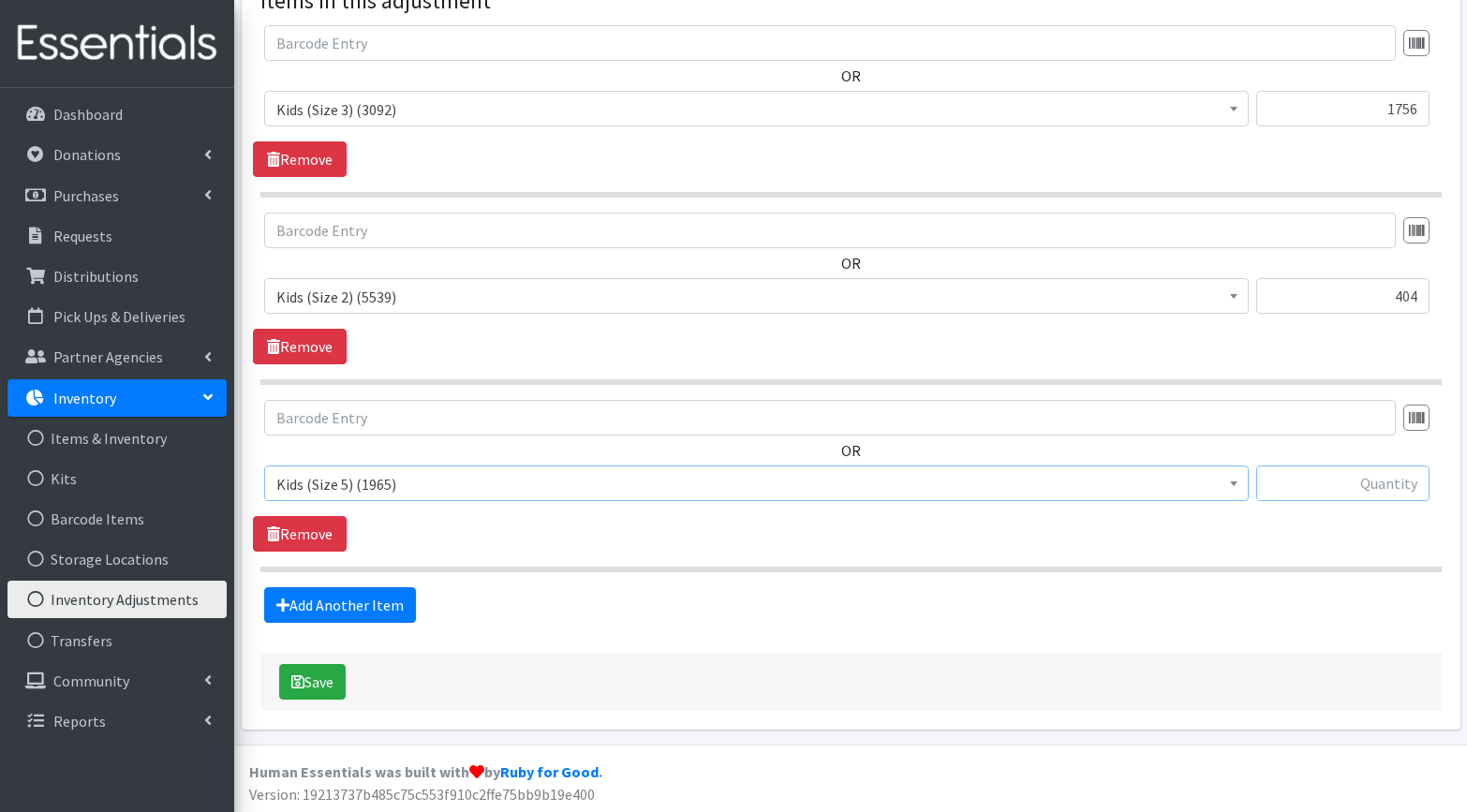
click at [1387, 482] on input "text" at bounding box center [1342, 483] width 173 height 36
type input "3310"
click at [366, 606] on link "Add Another Item" at bounding box center [340, 605] width 152 height 36
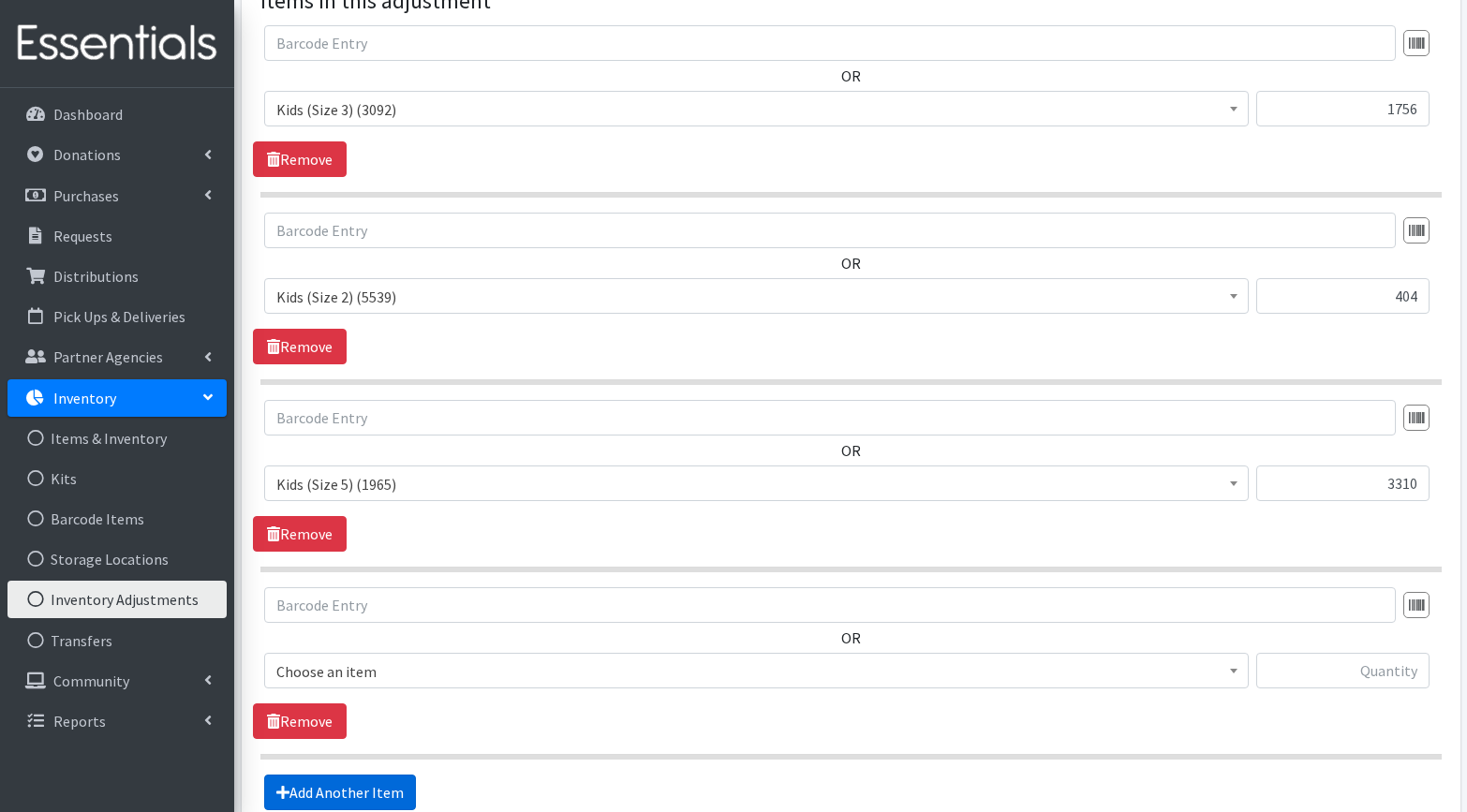
scroll to position [673, 0]
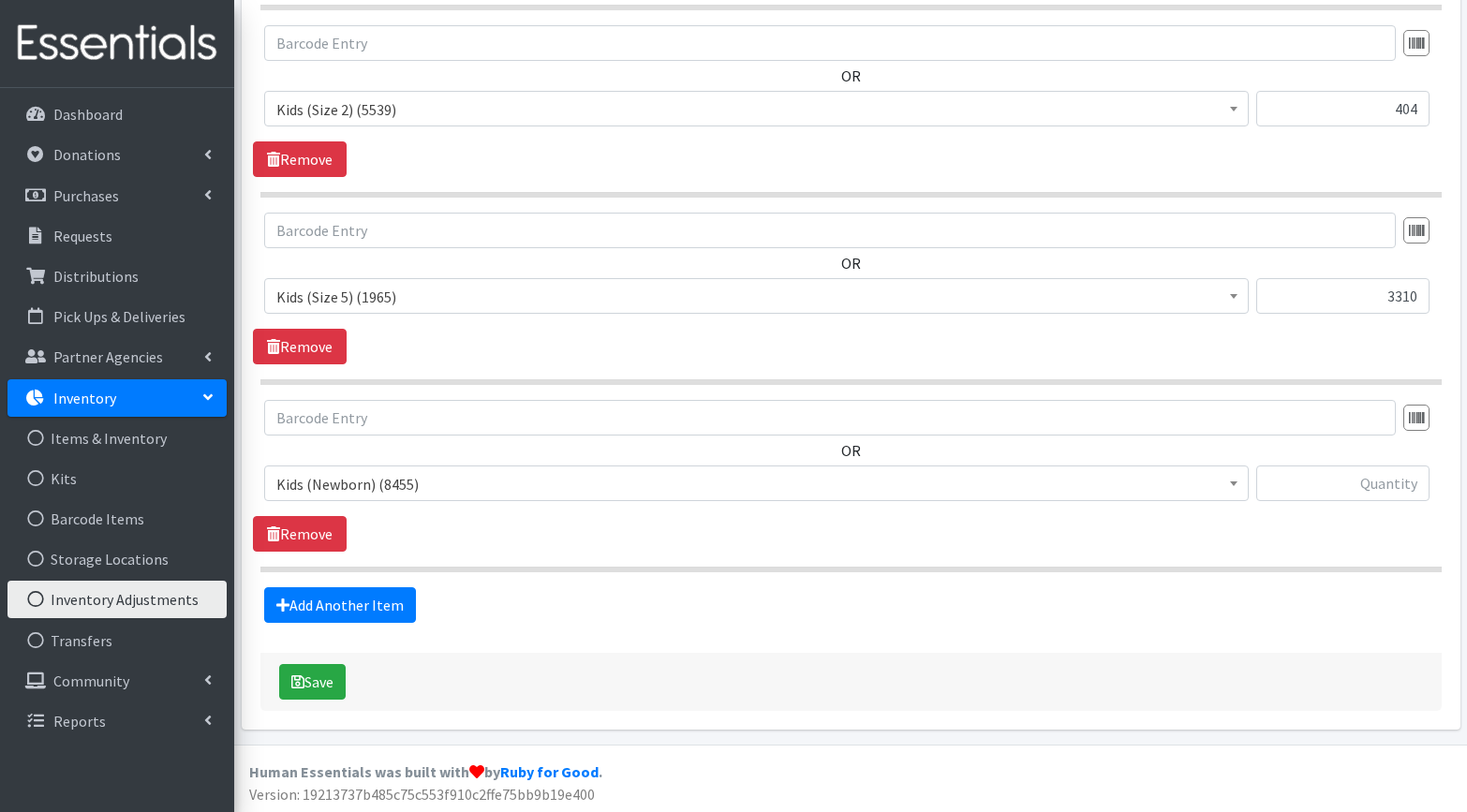
click at [539, 481] on span "Kids (Newborn) (8455)" at bounding box center [756, 483] width 960 height 26
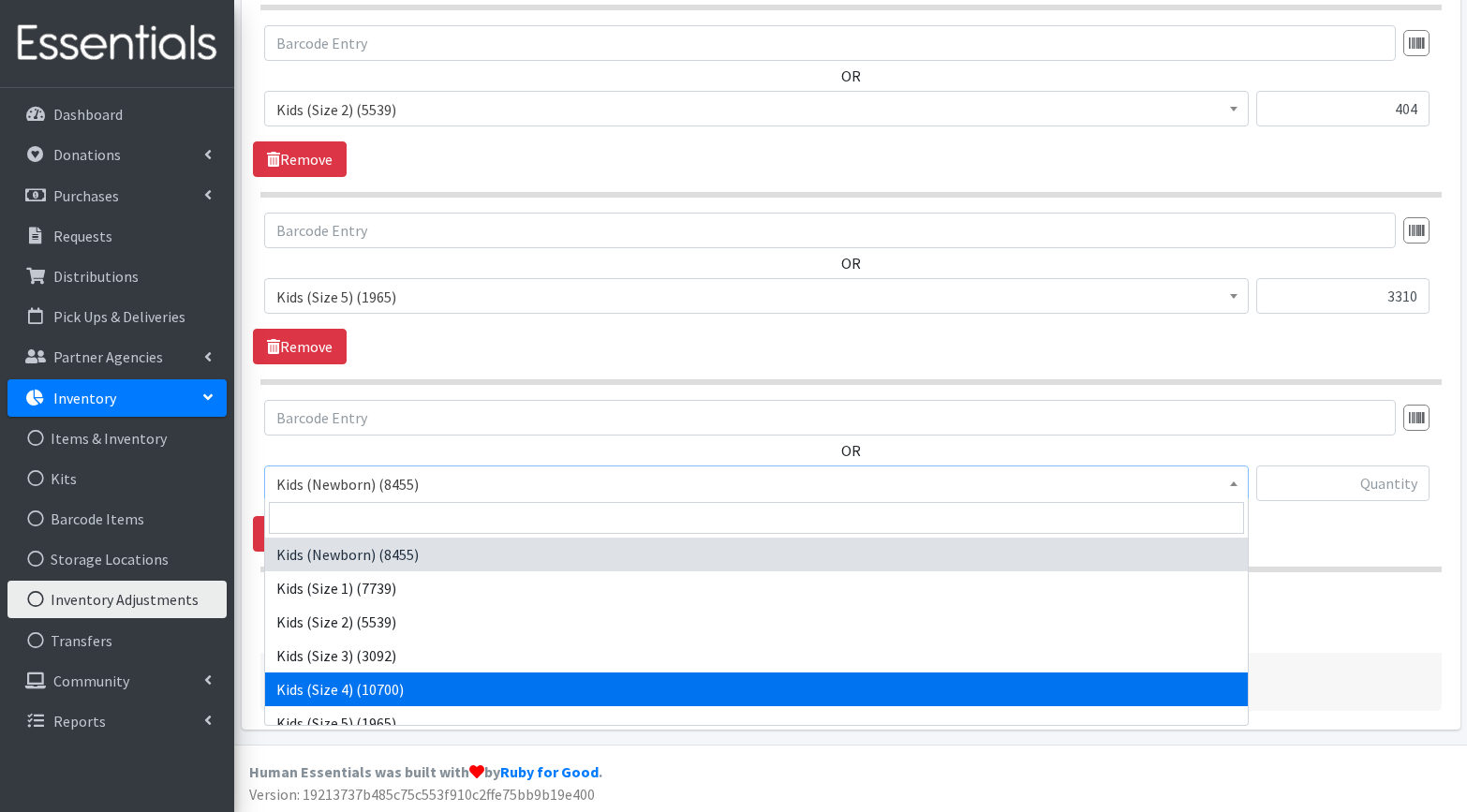
select select "3484"
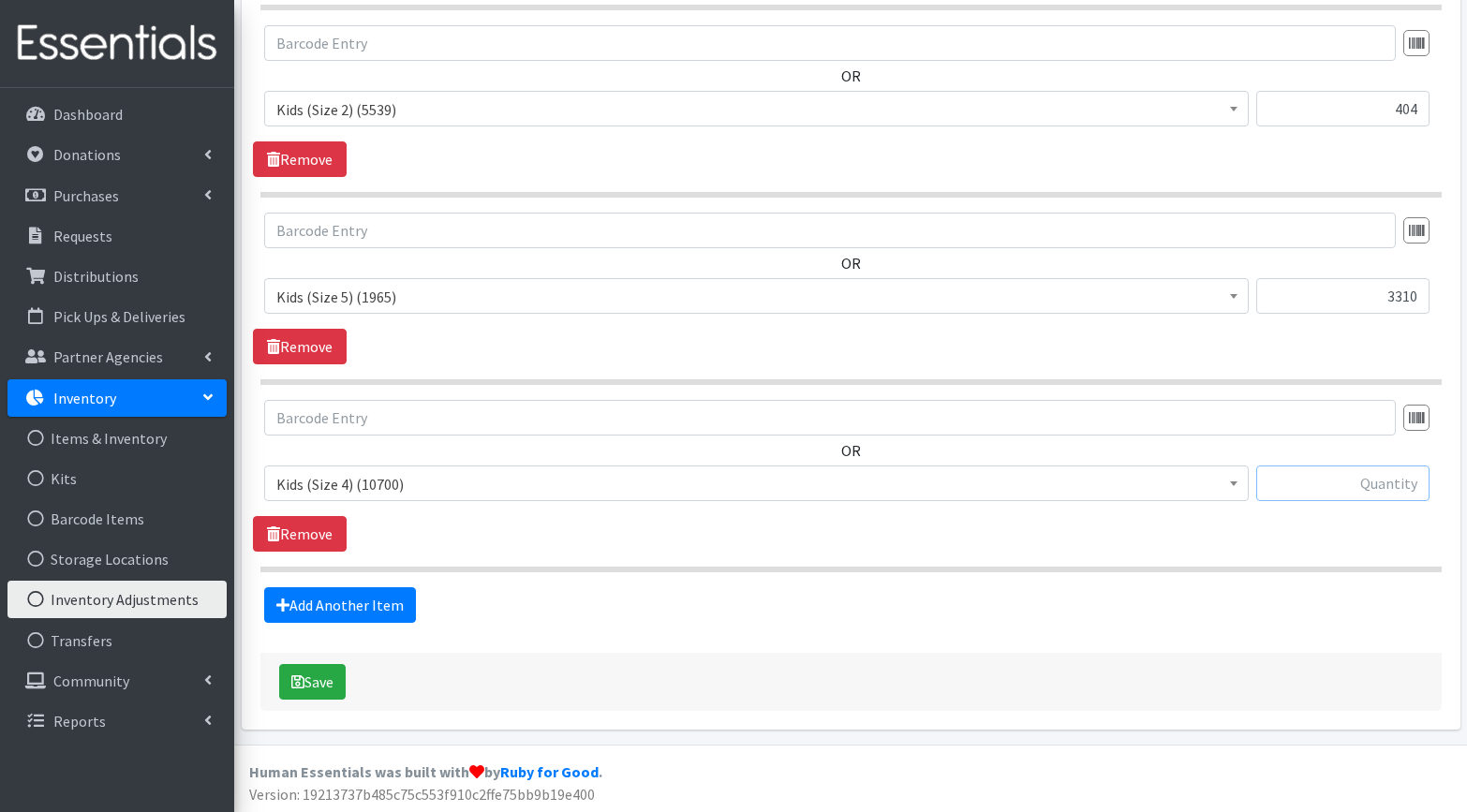
click at [1379, 476] on input "text" at bounding box center [1342, 483] width 173 height 36
type input "1"
type input "-125"
click at [372, 604] on link "Add Another Item" at bounding box center [340, 605] width 152 height 36
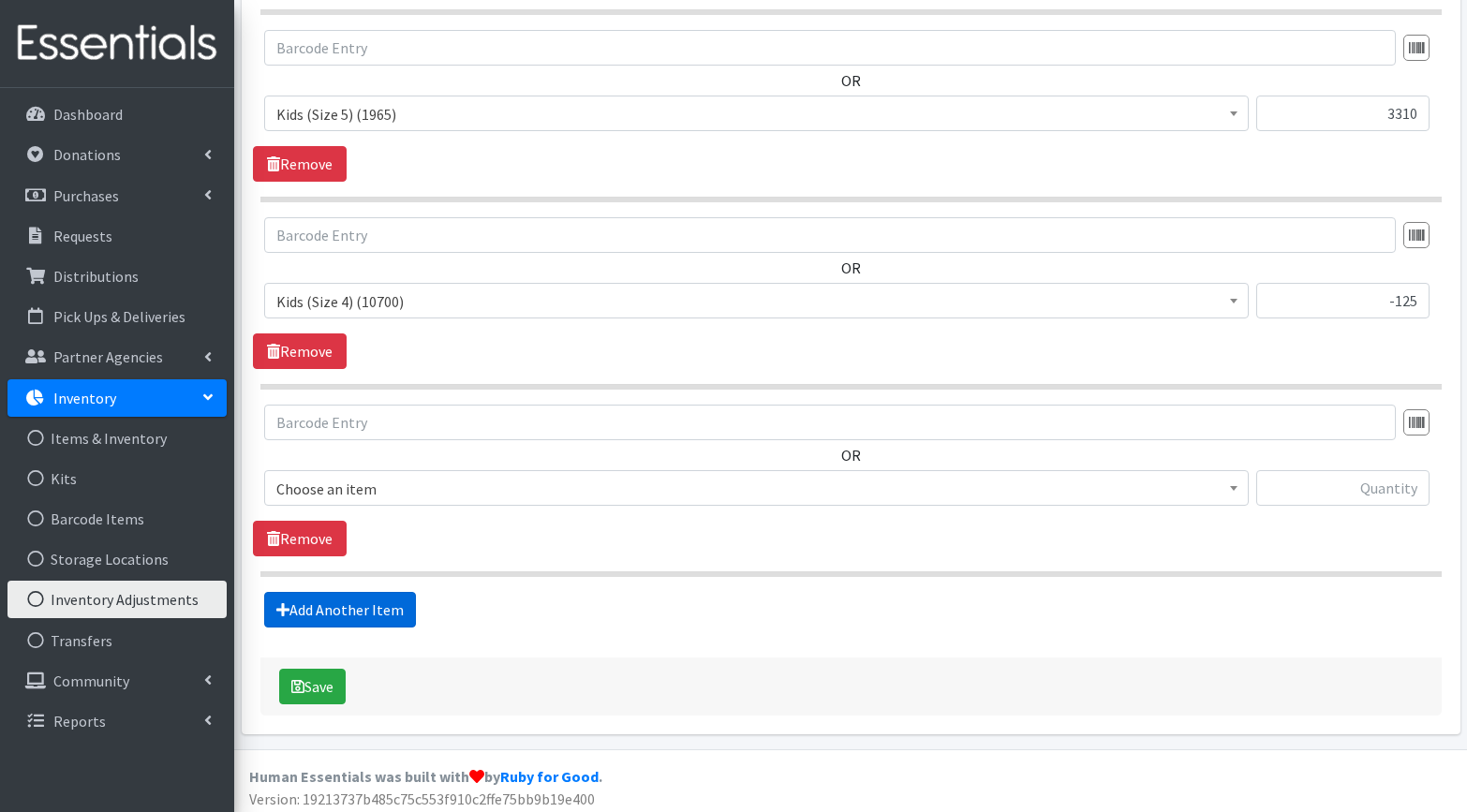
scroll to position [860, 0]
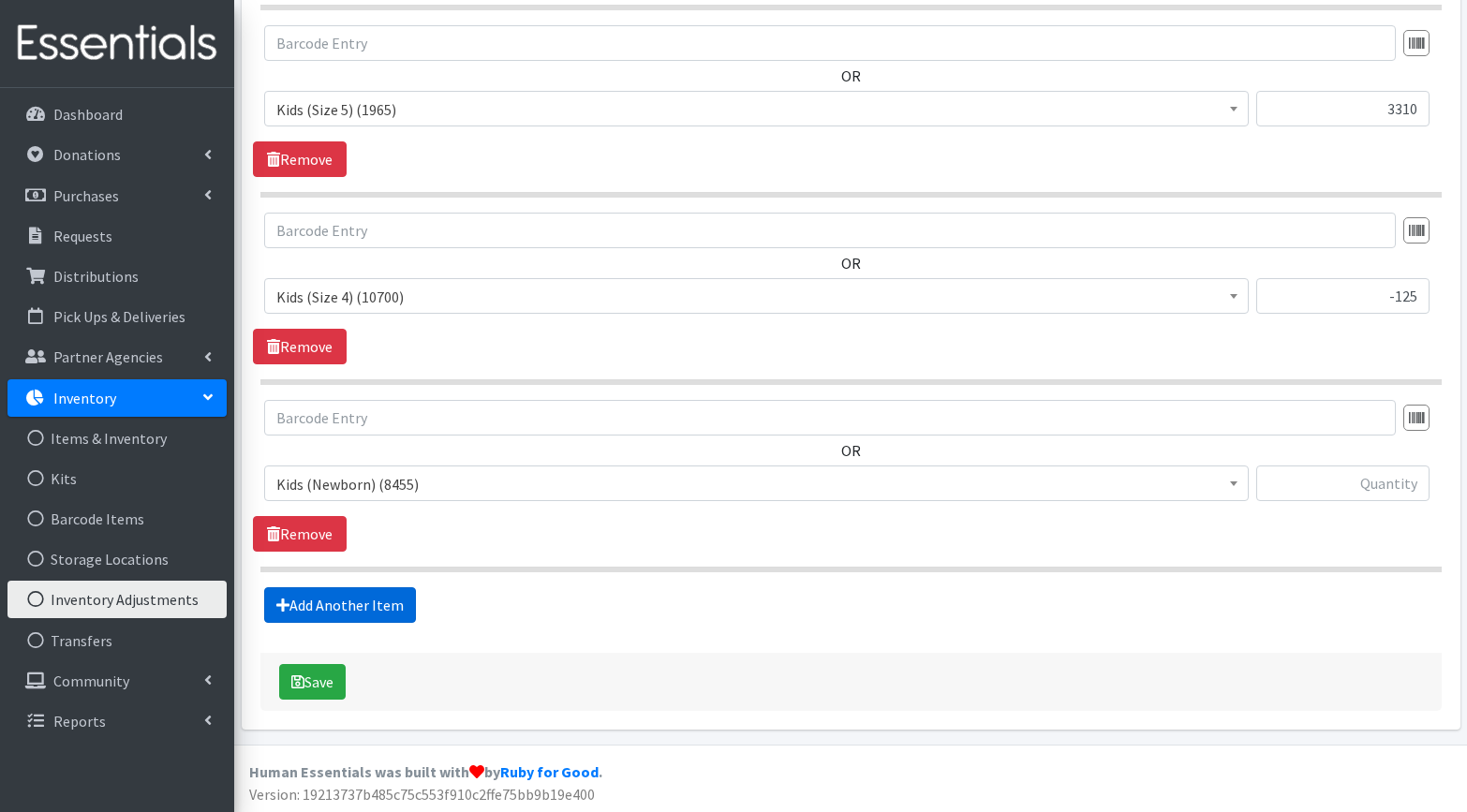
click at [320, 607] on link "Add Another Item" at bounding box center [340, 605] width 152 height 36
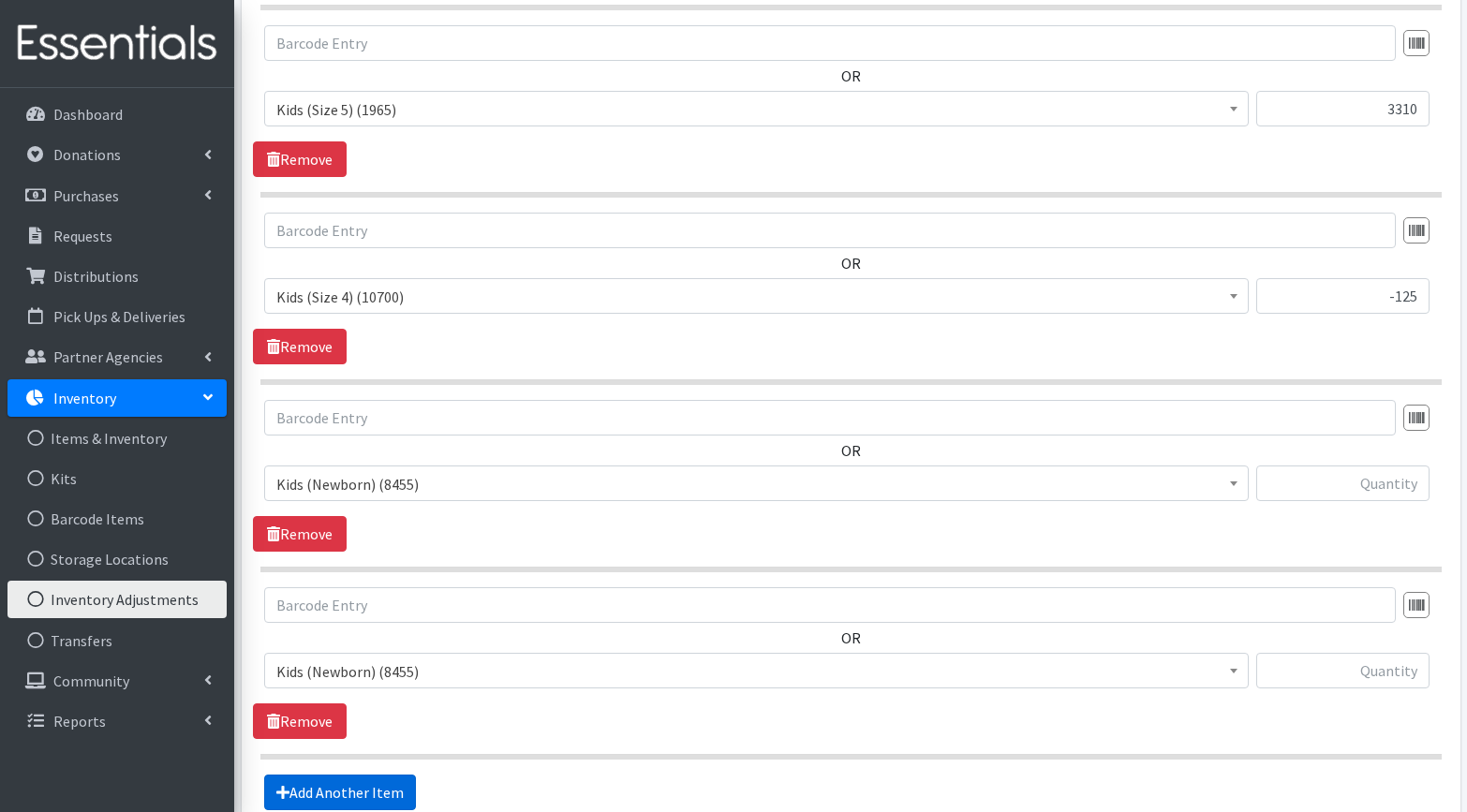
scroll to position [1048, 0]
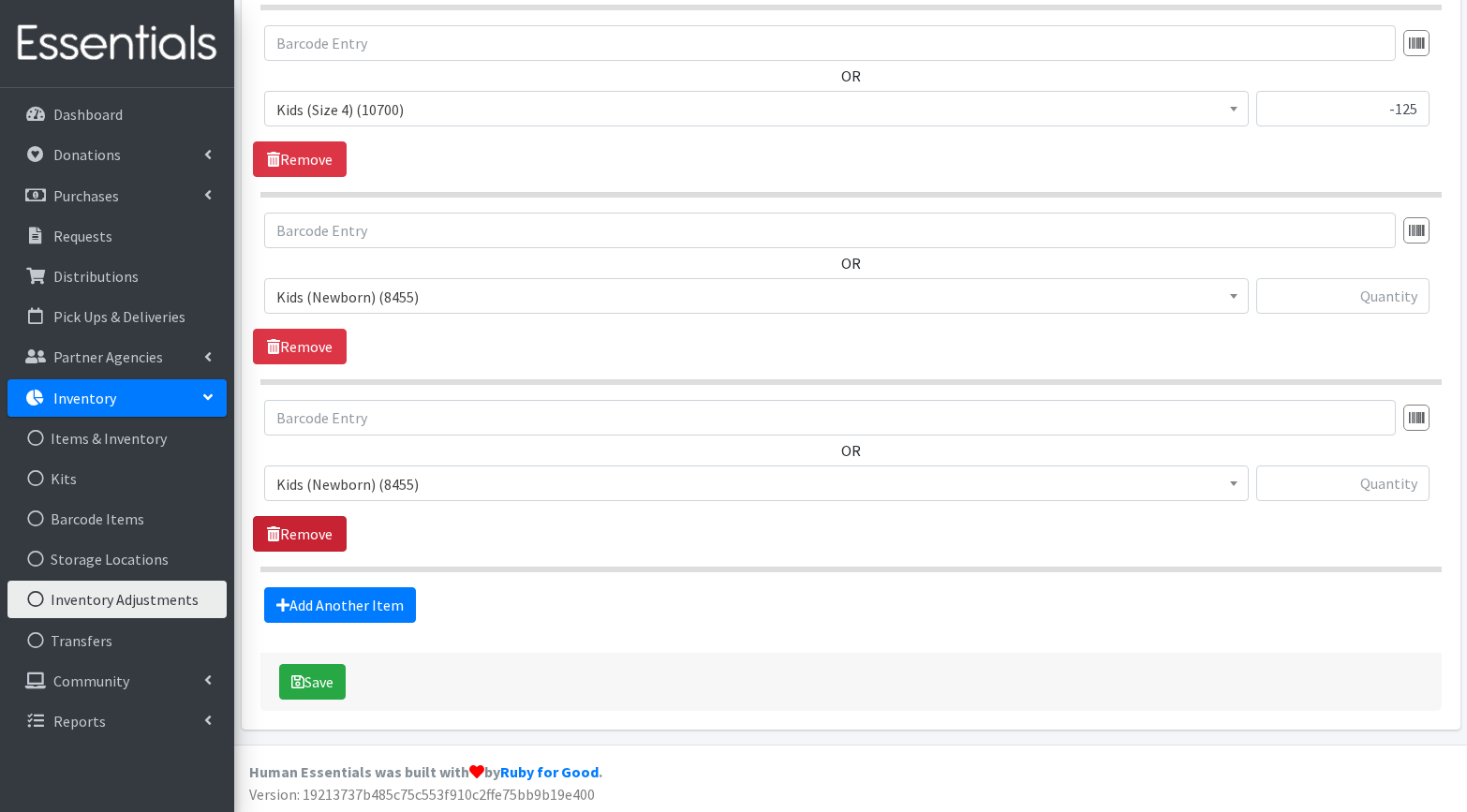
click at [328, 529] on link "Remove" at bounding box center [300, 533] width 94 height 36
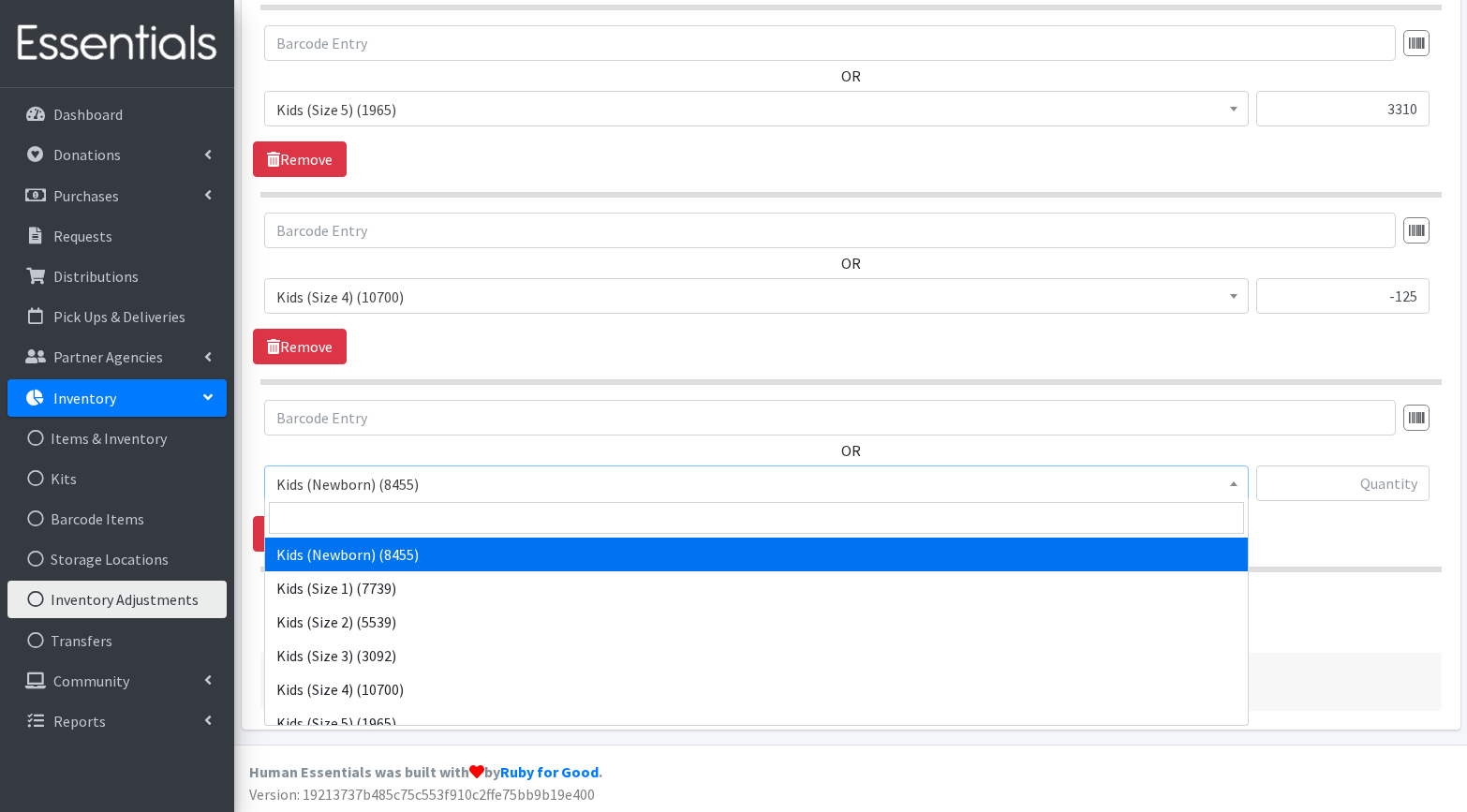
click at [431, 483] on span "Kids (Newborn) (8455)" at bounding box center [756, 483] width 960 height 26
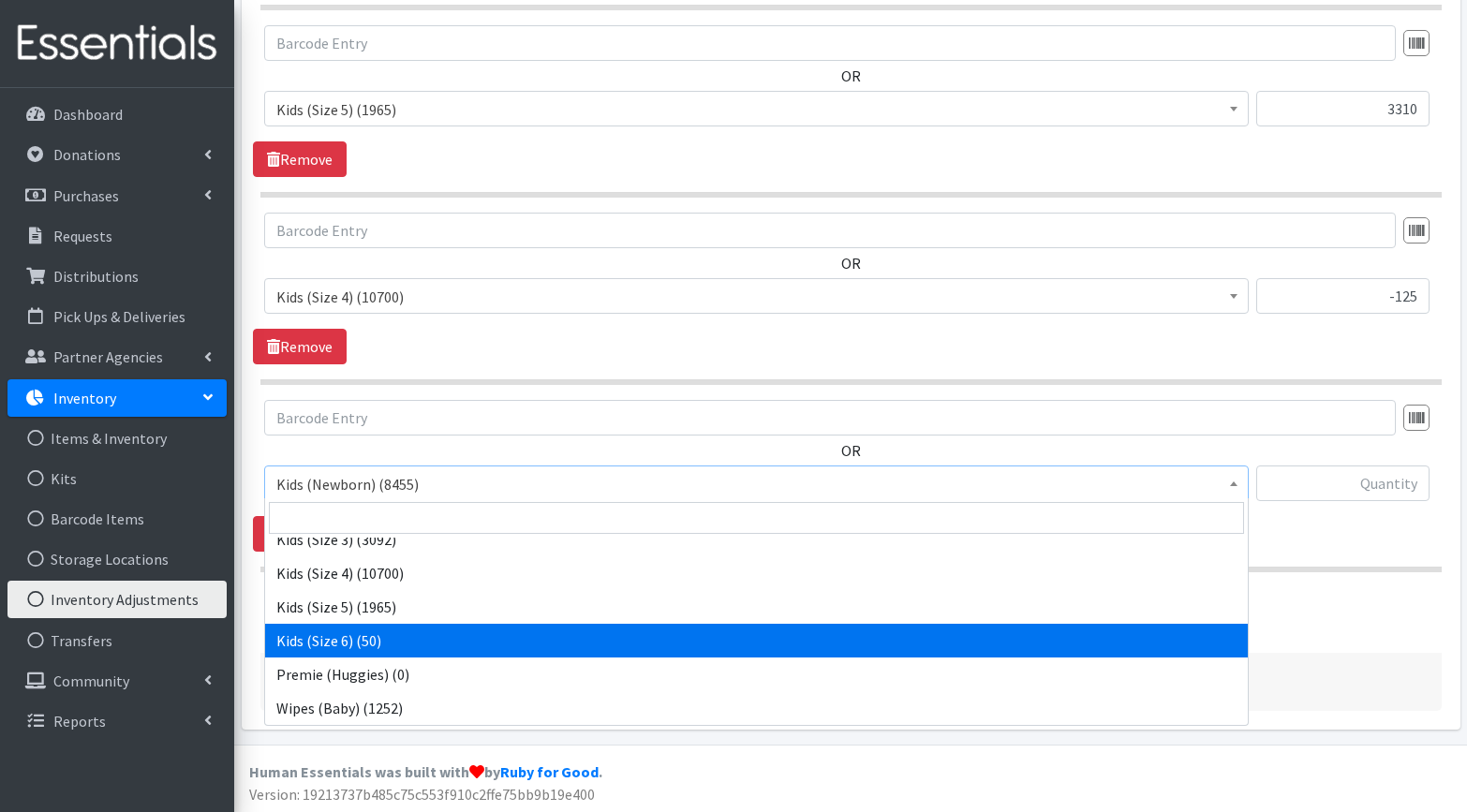
scroll to position [116, 0]
select select "3486"
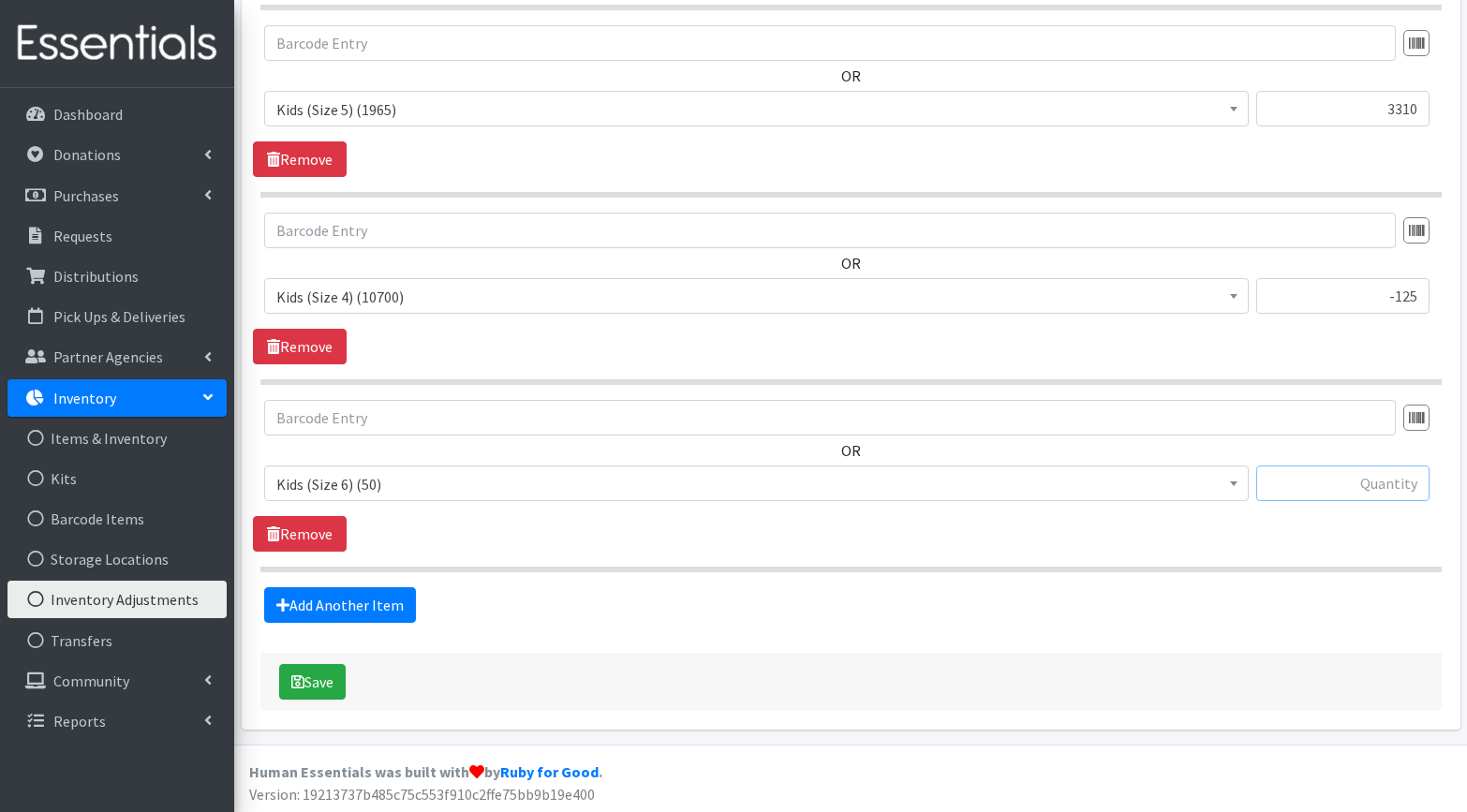
click at [1367, 485] on input "text" at bounding box center [1342, 483] width 173 height 36
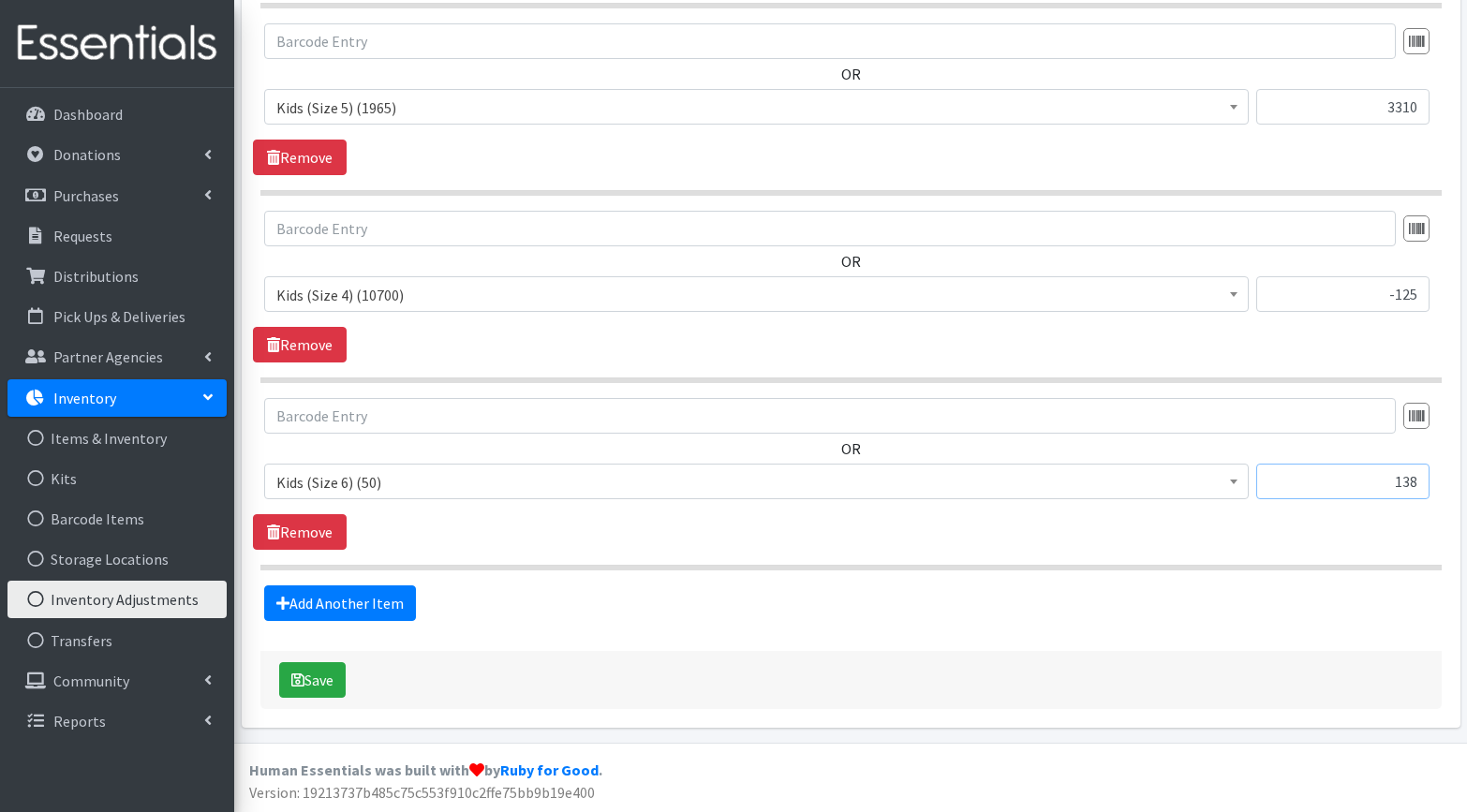
scroll to position [860, 0]
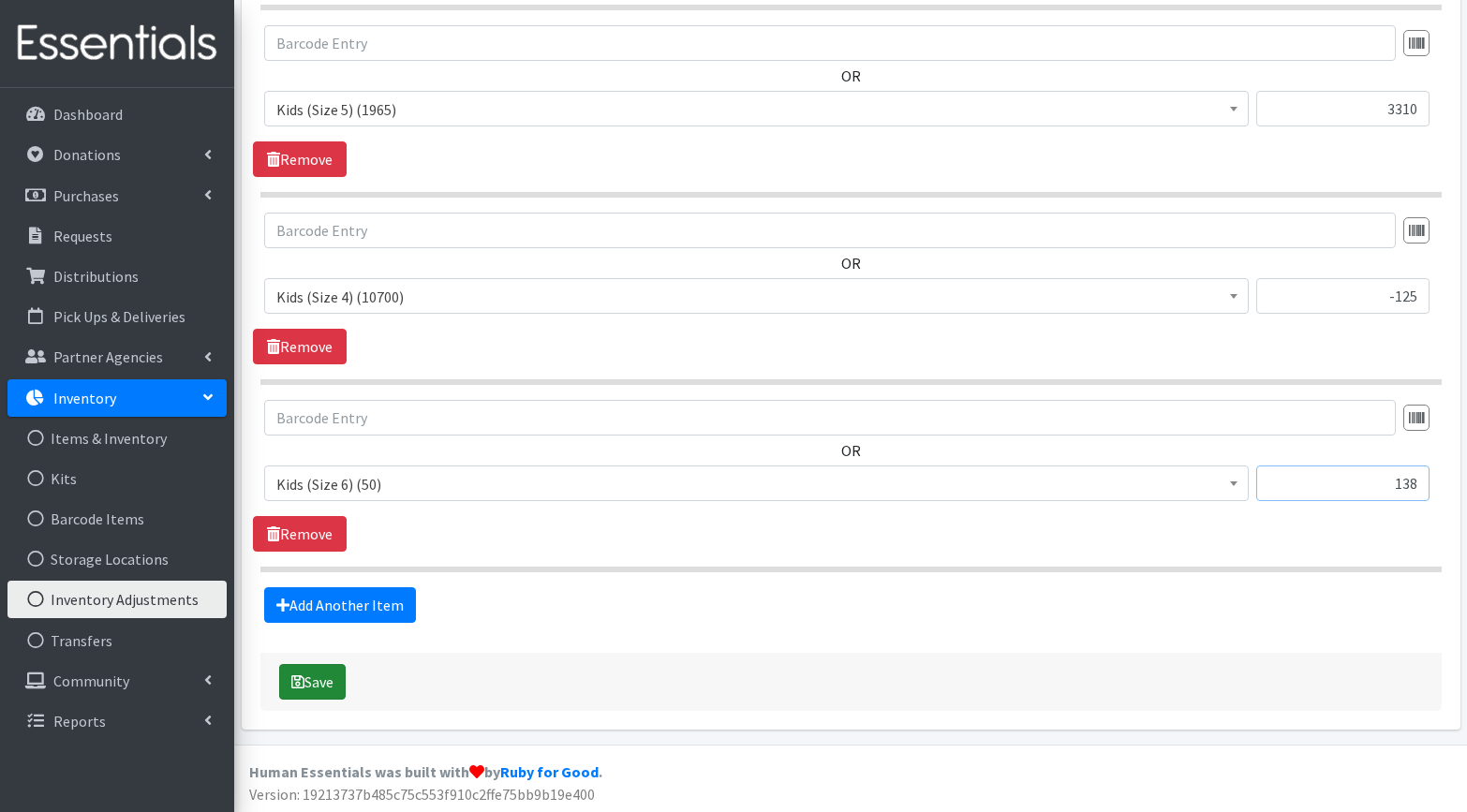
type input "138"
click at [321, 682] on button "Save" at bounding box center [312, 682] width 67 height 36
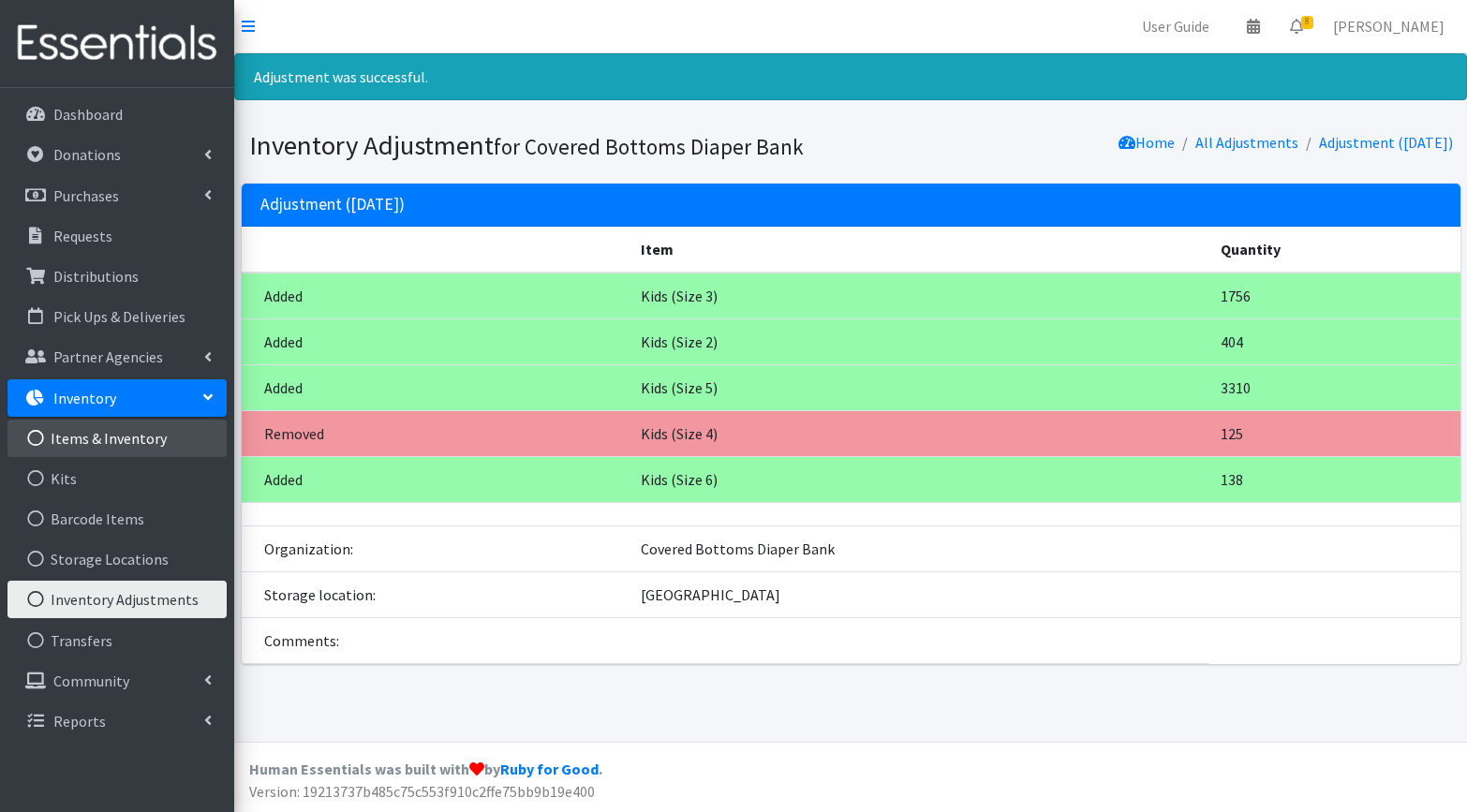
click at [61, 443] on link "Items & Inventory" at bounding box center [116, 437] width 219 height 37
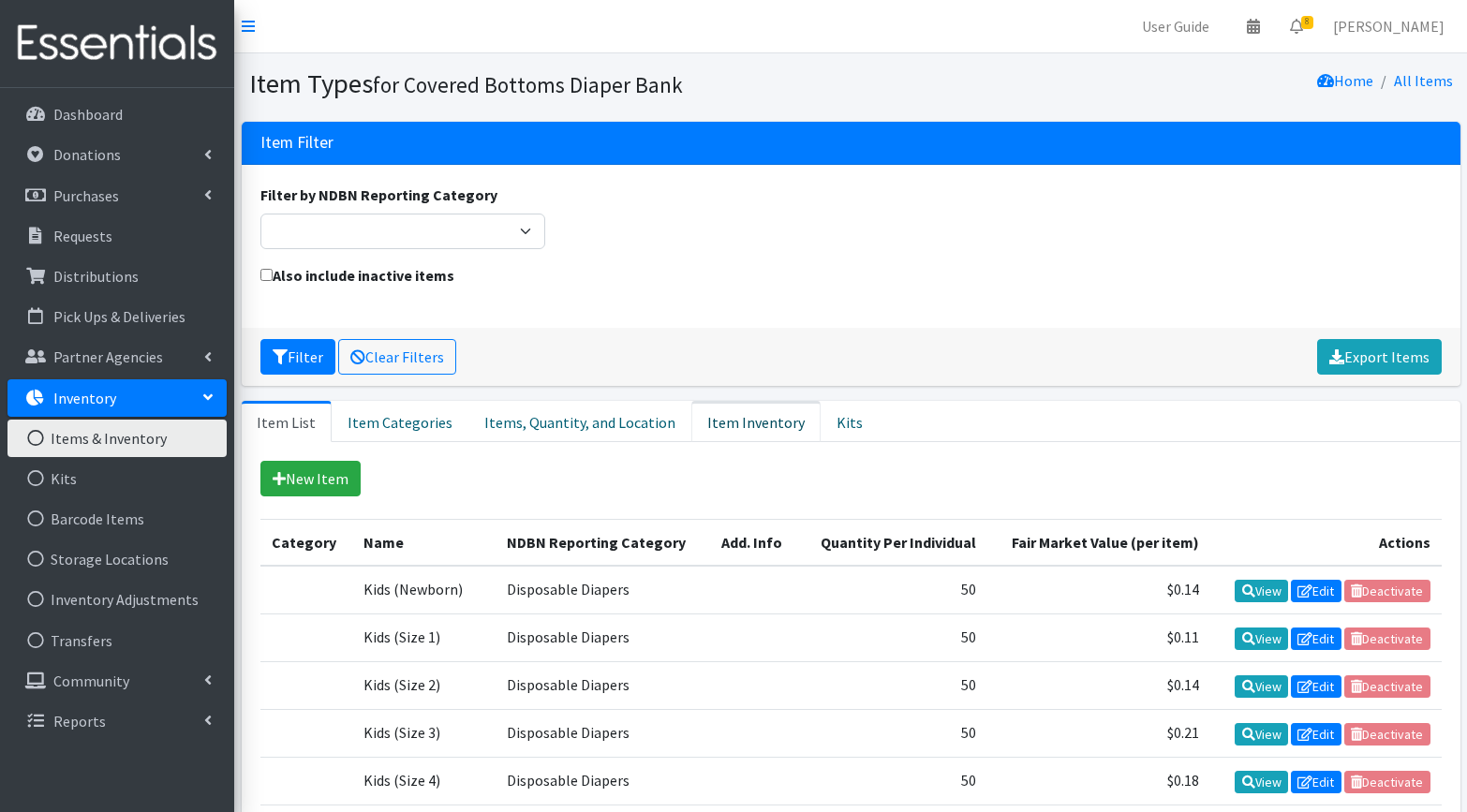
click at [735, 429] on link "Item Inventory" at bounding box center [755, 420] width 129 height 41
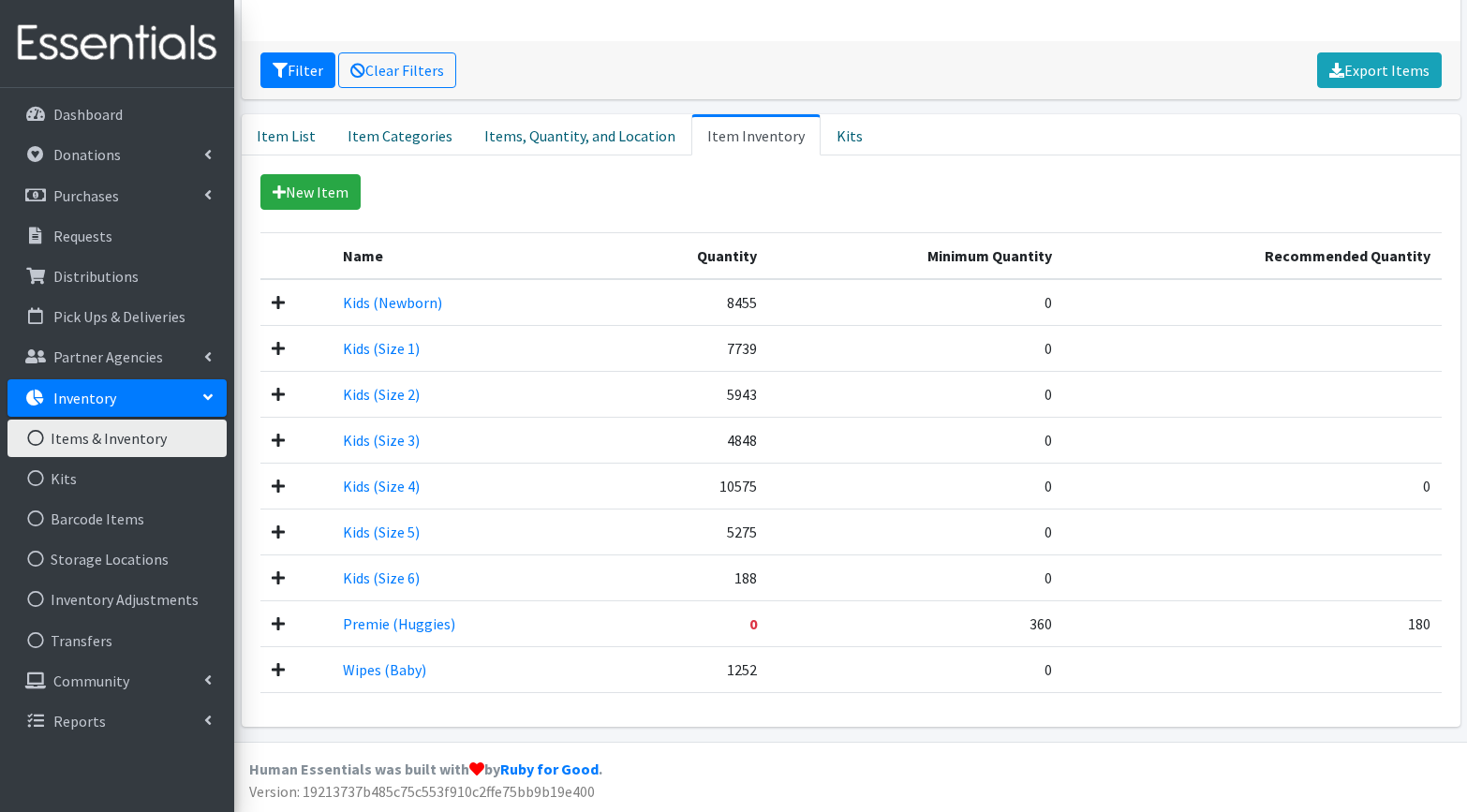
scroll to position [286, 0]
